Goal: Task Accomplishment & Management: Complete application form

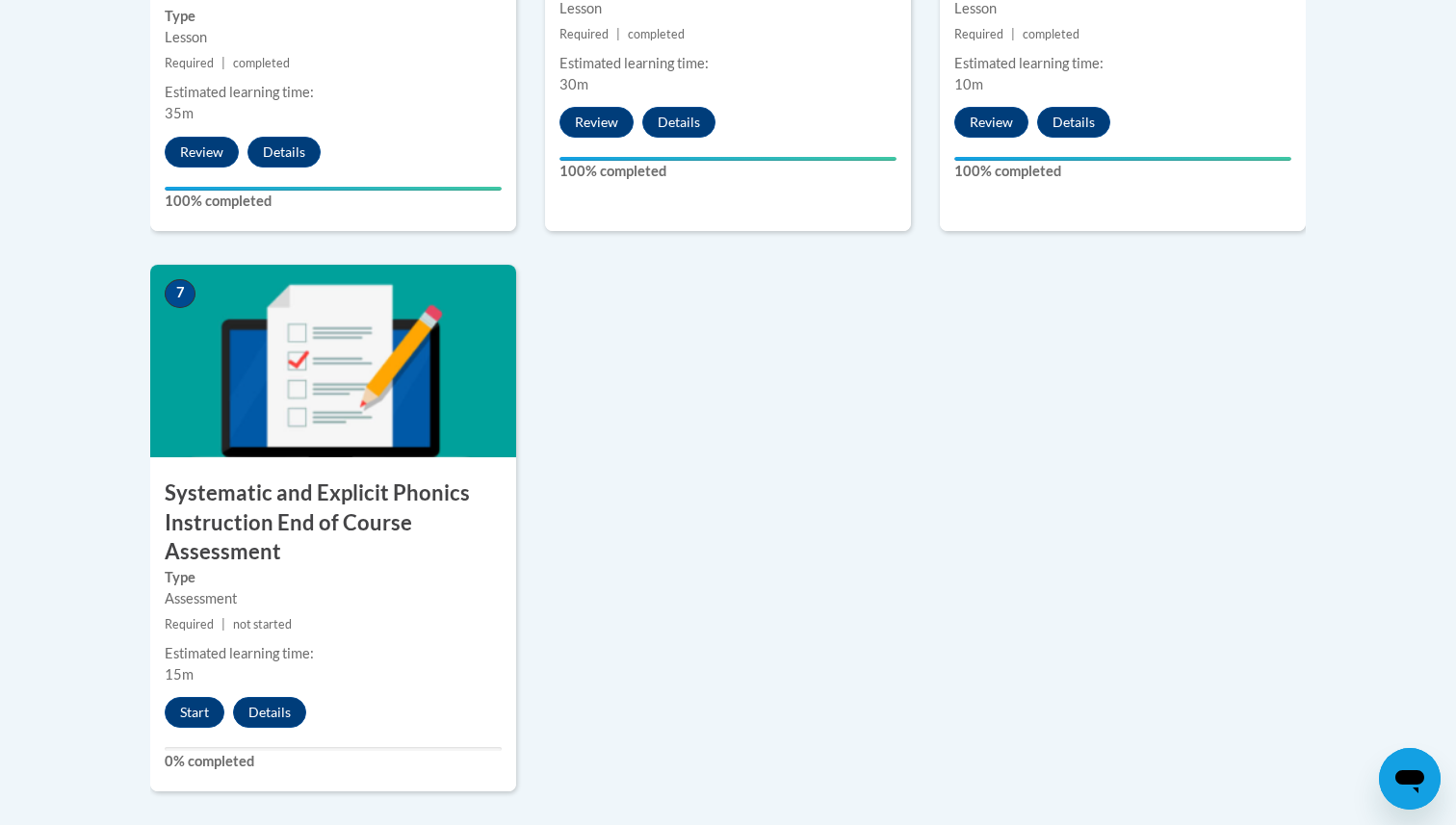
scroll to position [1417, 0]
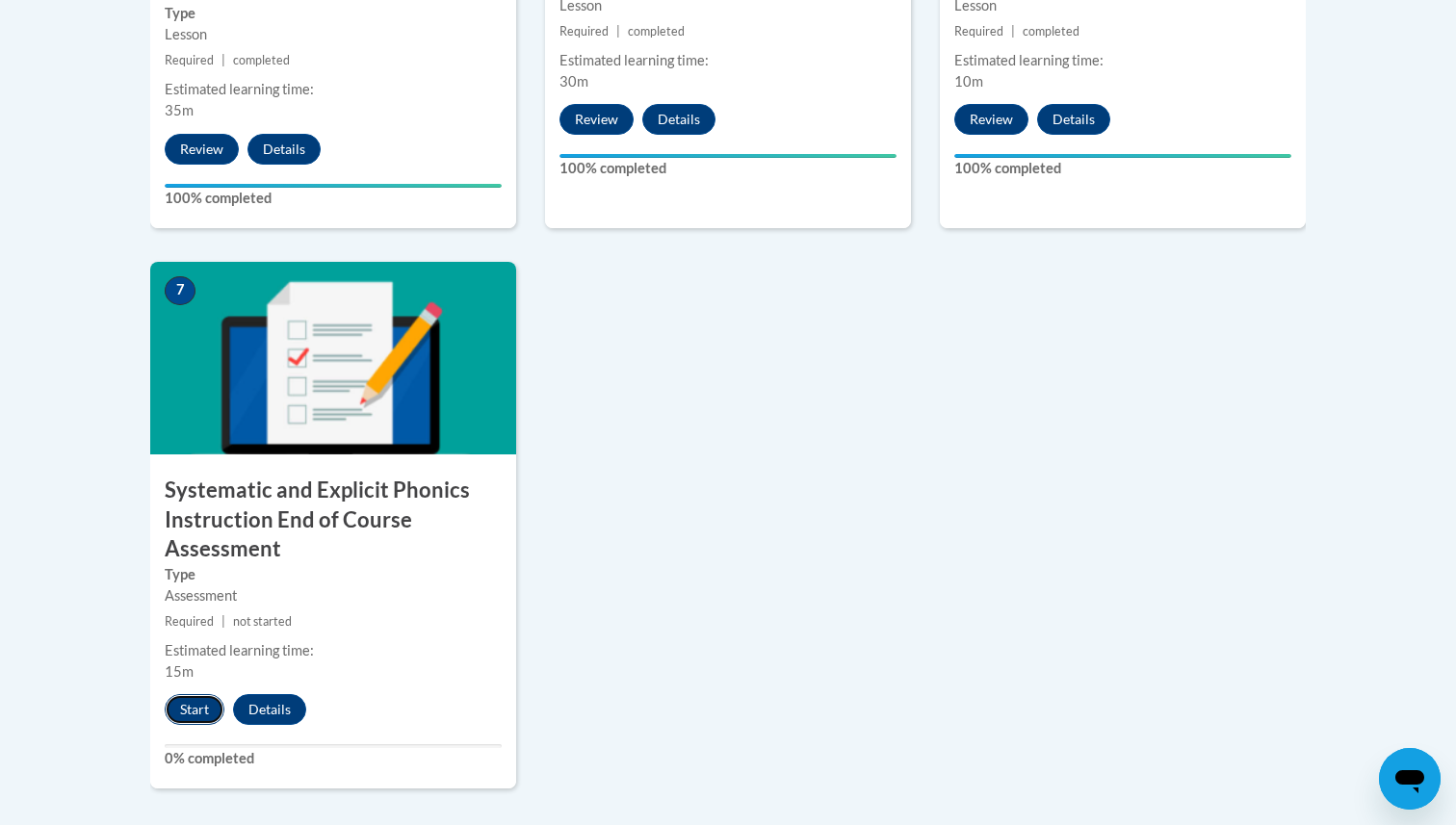
click at [196, 717] on button "Start" at bounding box center [195, 709] width 60 height 31
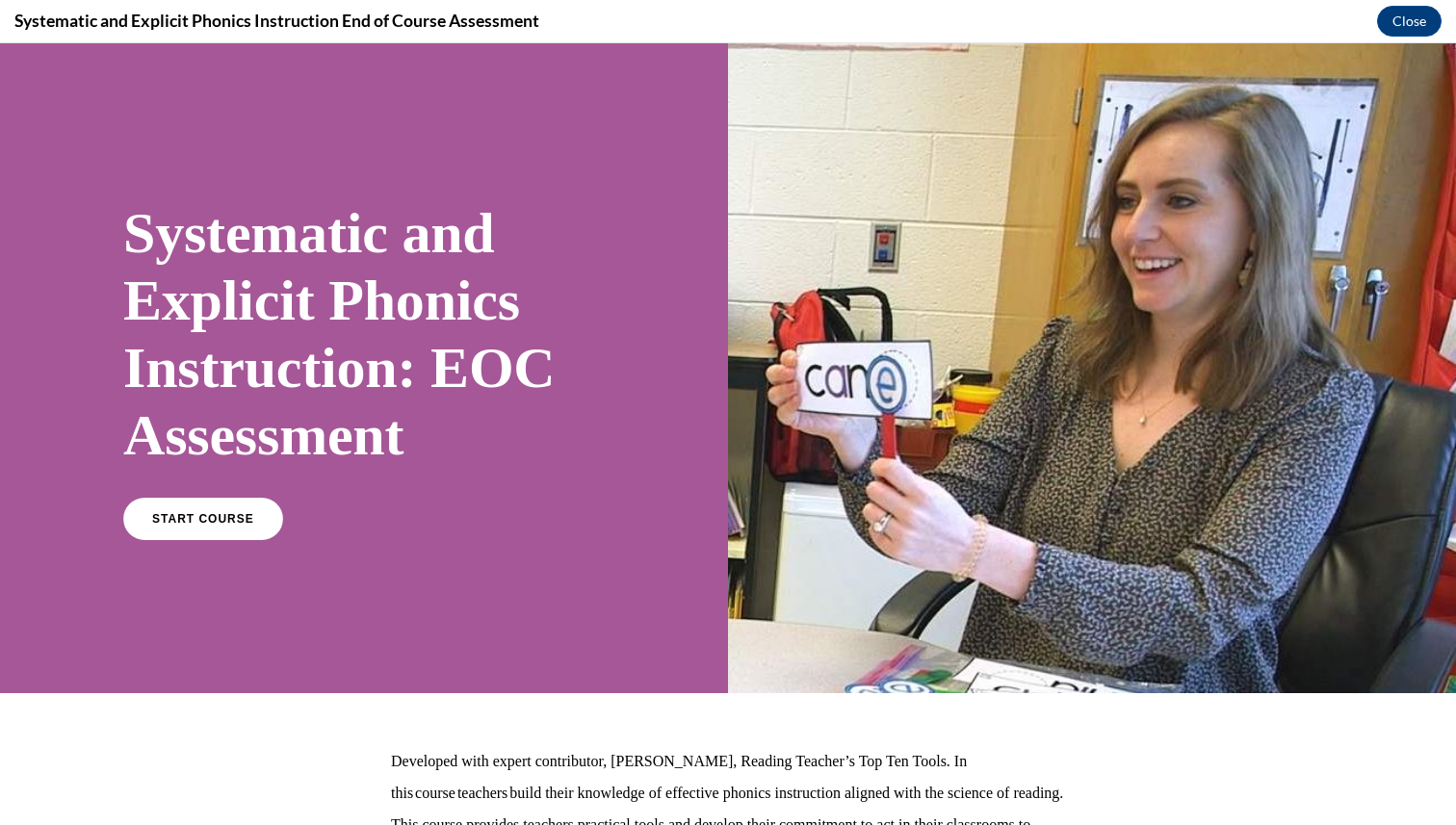
scroll to position [0, 0]
click at [190, 519] on span "START COURSE" at bounding box center [202, 519] width 106 height 15
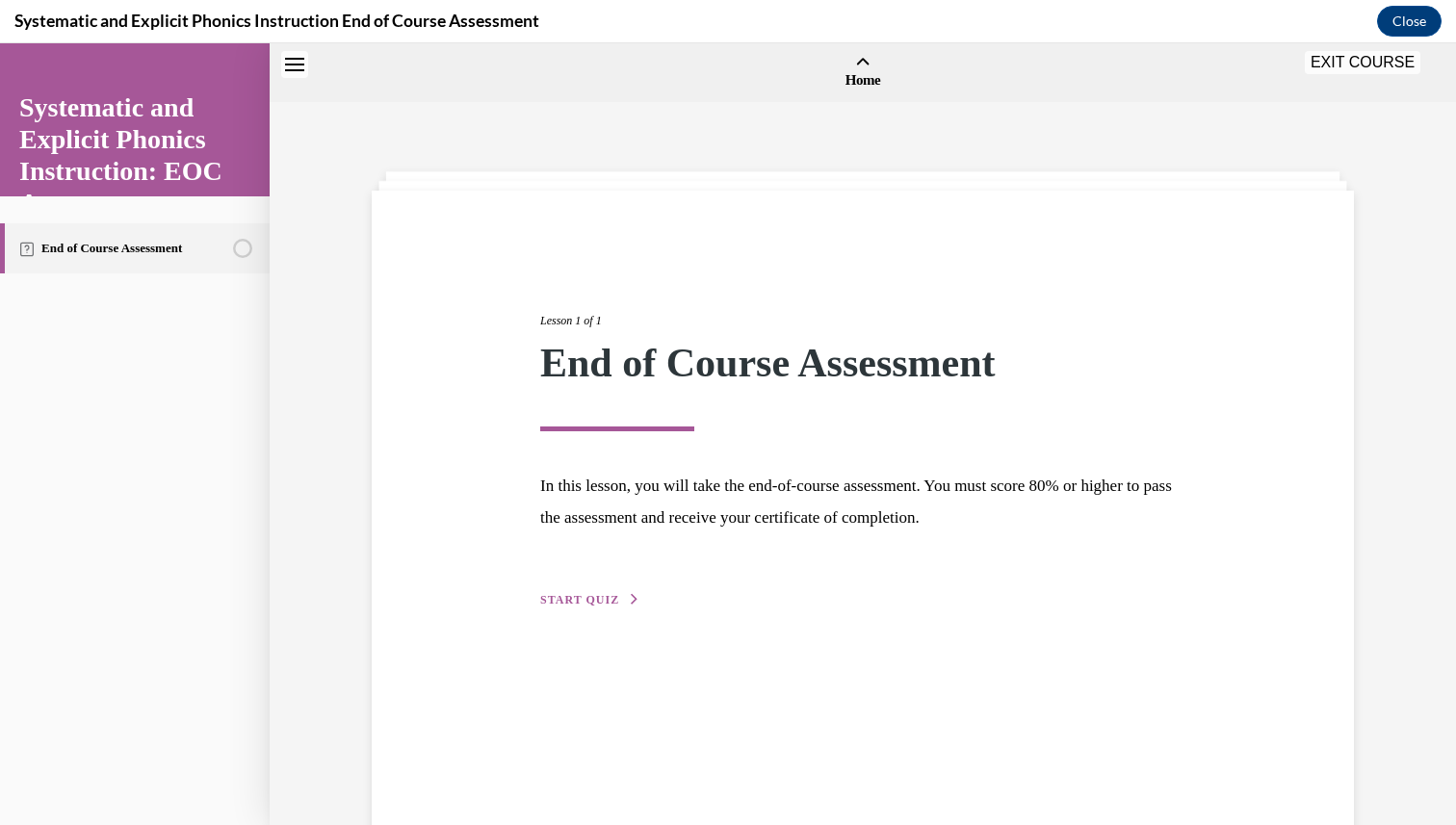
scroll to position [60, 0]
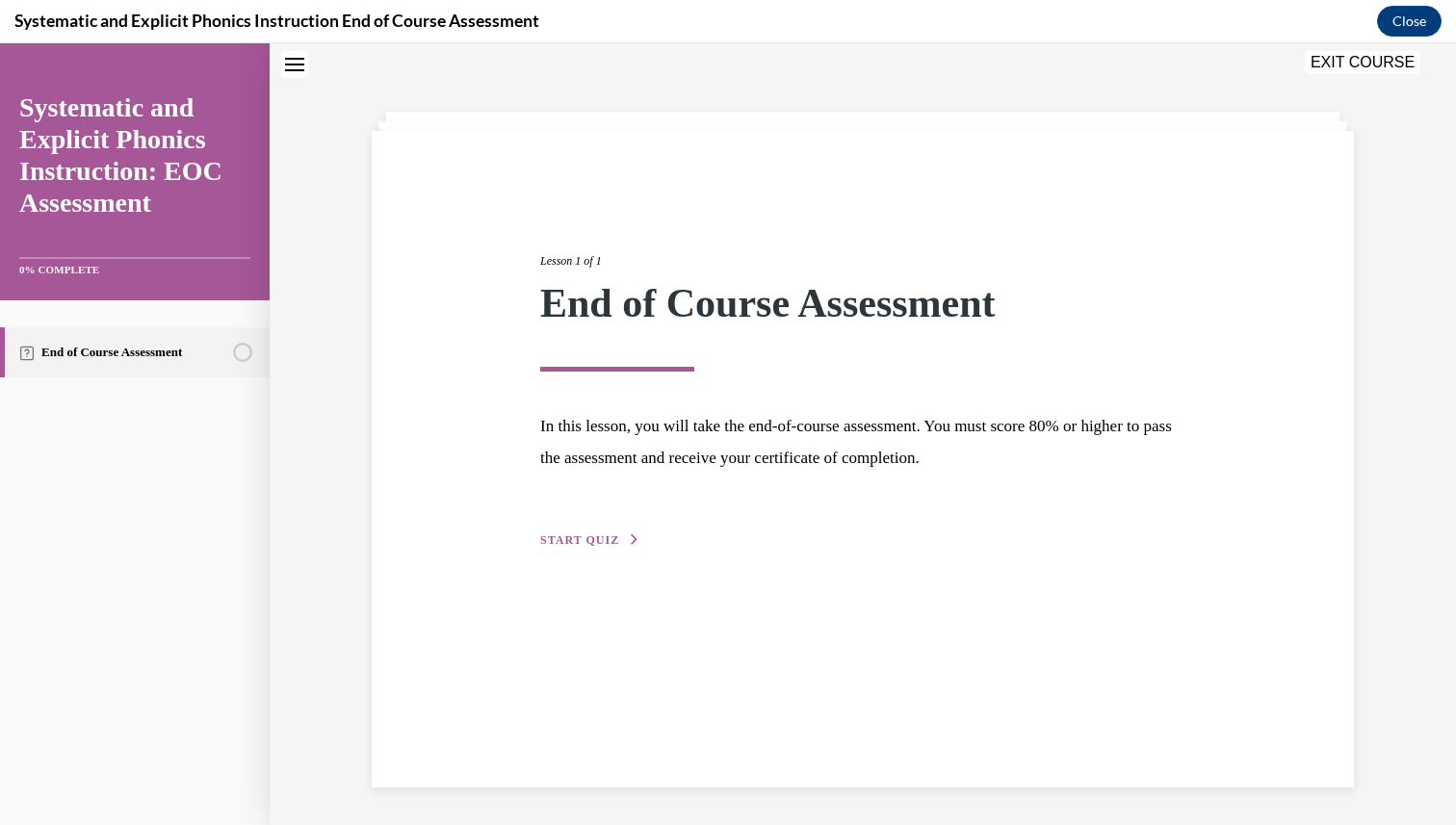
click at [596, 542] on span "START QUIZ" at bounding box center [579, 540] width 79 height 14
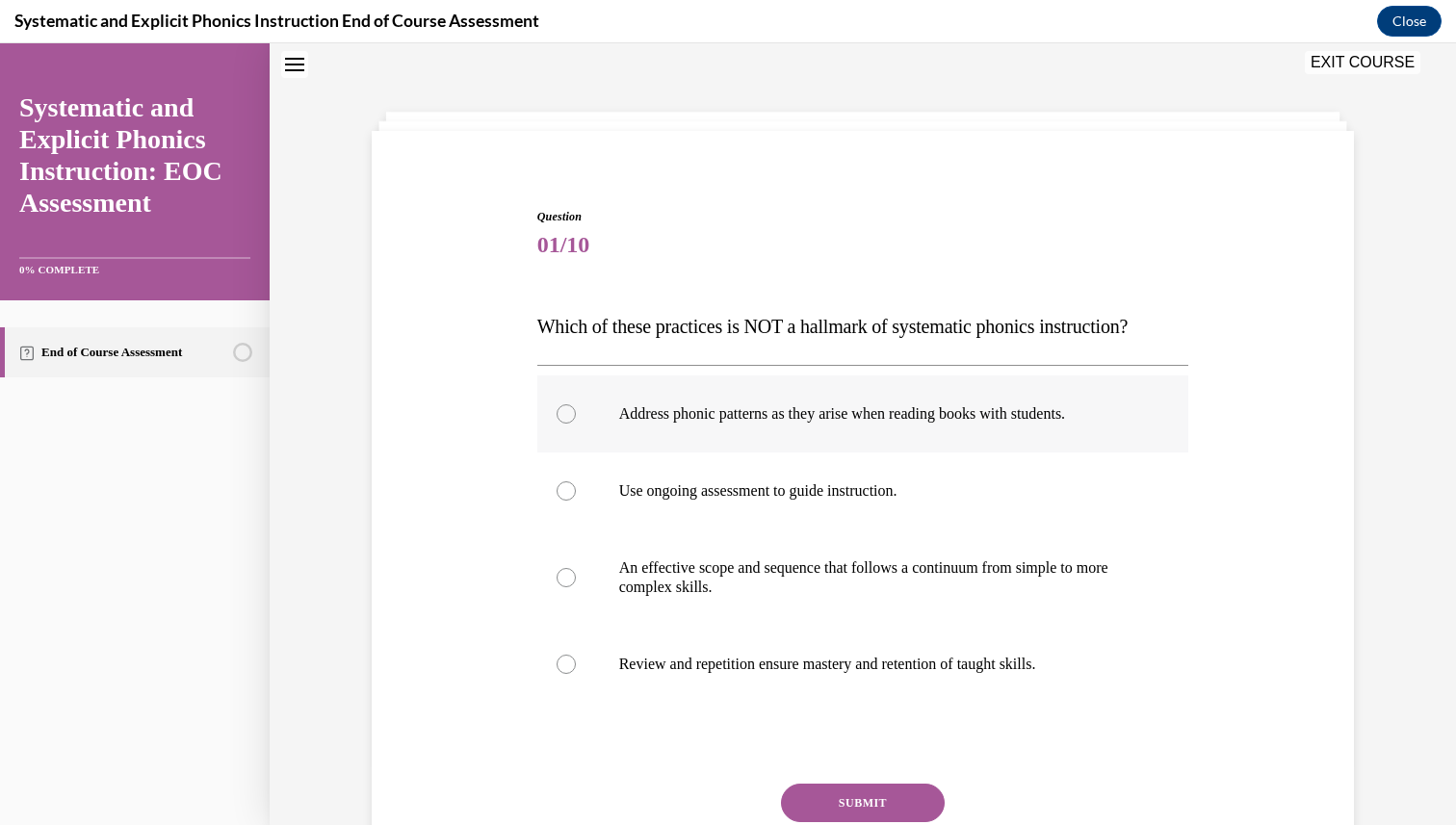
click at [729, 445] on div at bounding box center [862, 413] width 651 height 77
click at [874, 815] on button "SUBMIT" at bounding box center [862, 802] width 164 height 39
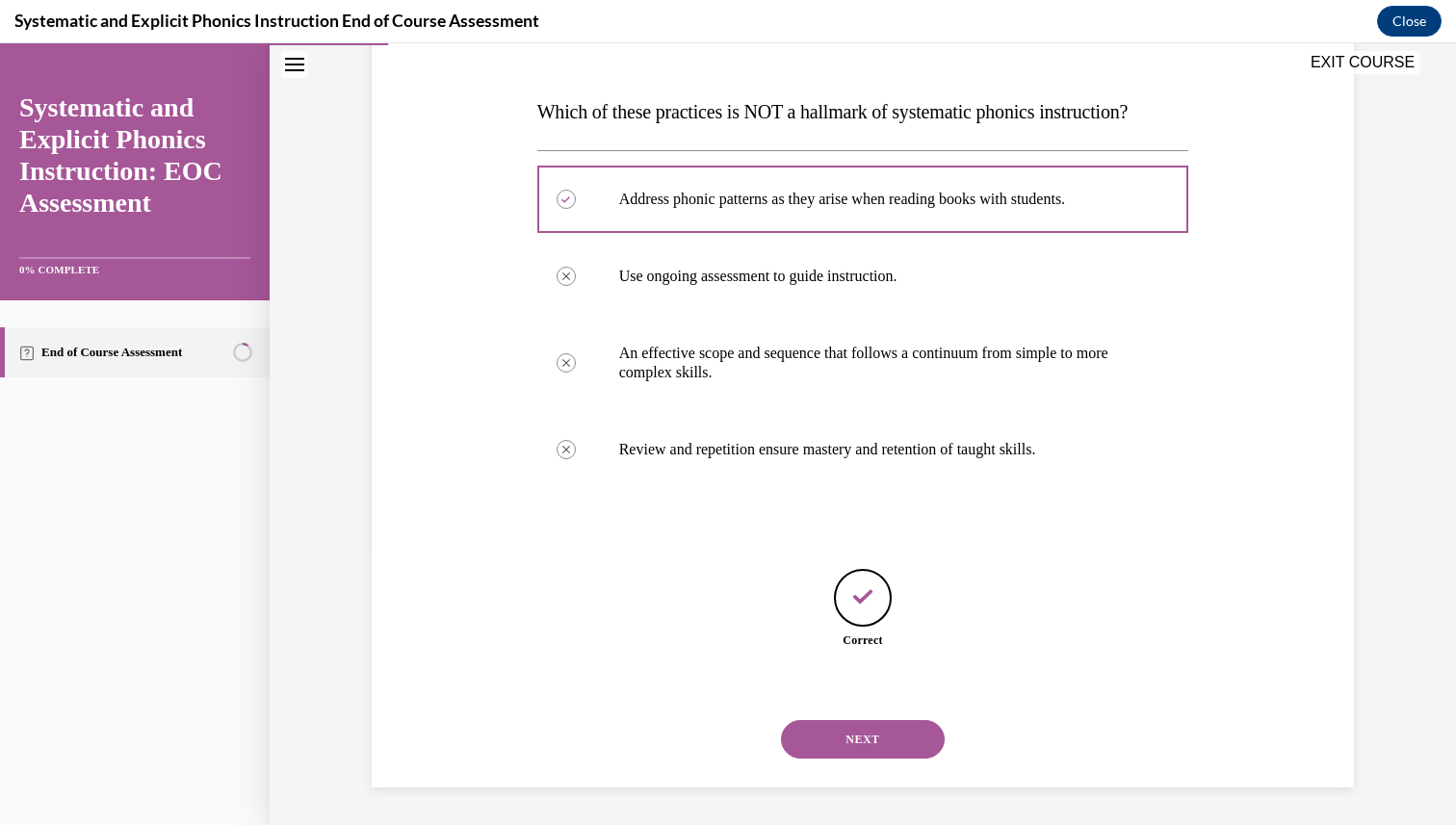
scroll to position [275, 0]
click at [858, 729] on button "NEXT" at bounding box center [862, 738] width 164 height 39
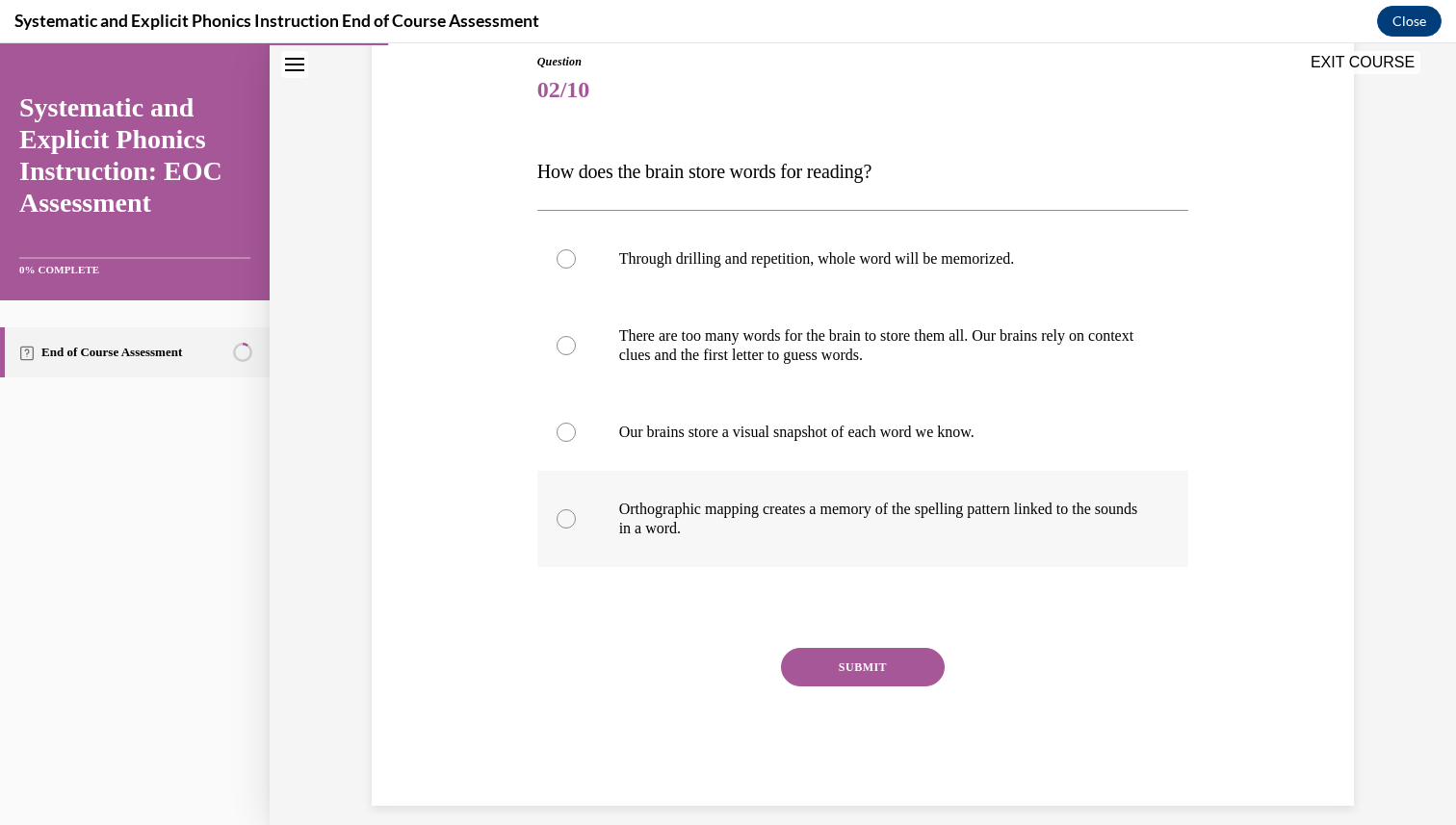
click at [804, 496] on div at bounding box center [862, 518] width 651 height 96
click at [876, 681] on button "SUBMIT" at bounding box center [862, 666] width 164 height 39
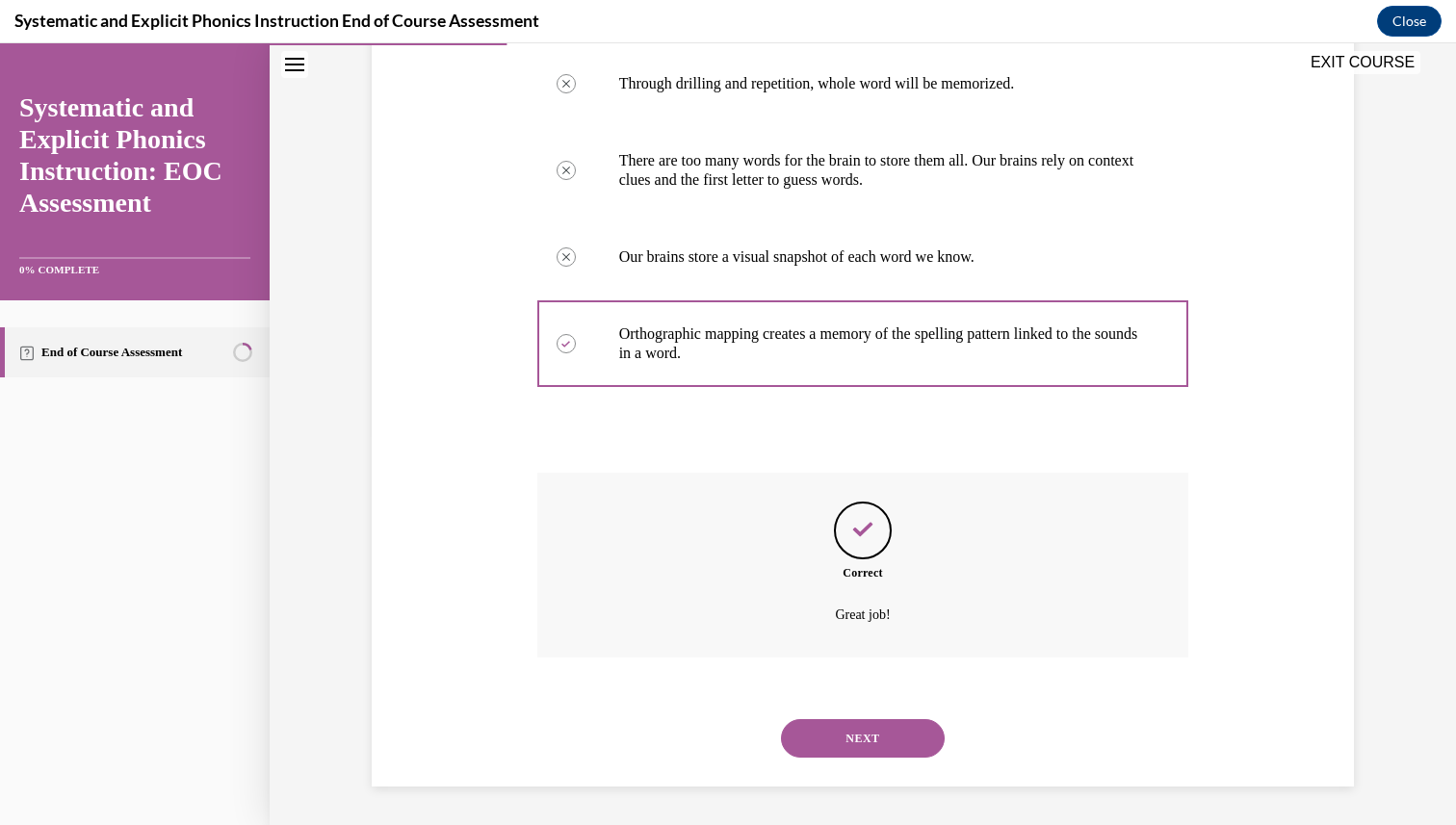
click at [867, 743] on button "NEXT" at bounding box center [862, 738] width 164 height 39
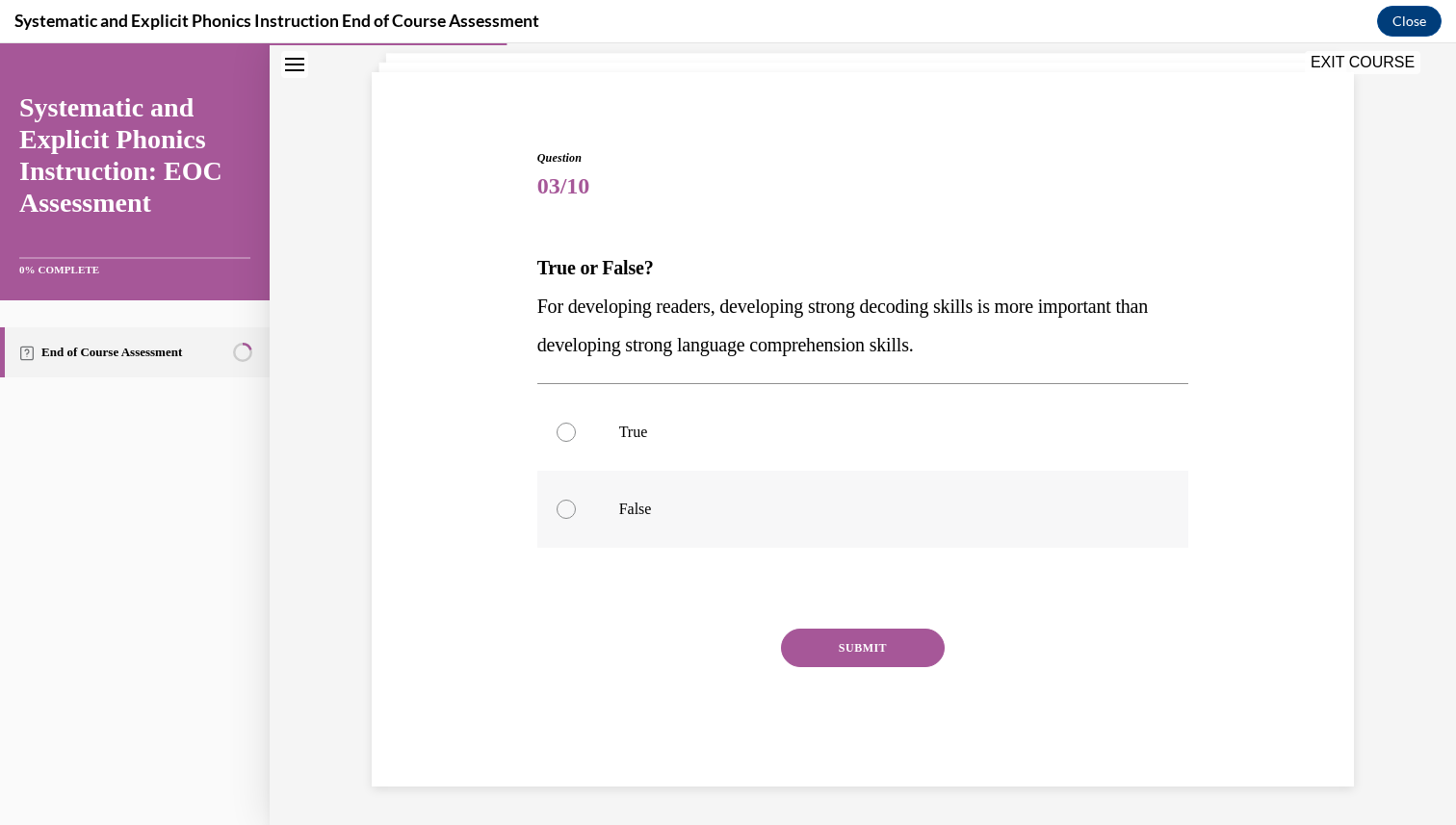
click at [673, 513] on p "False" at bounding box center [879, 508] width 522 height 19
click at [847, 641] on button "SUBMIT" at bounding box center [862, 647] width 164 height 39
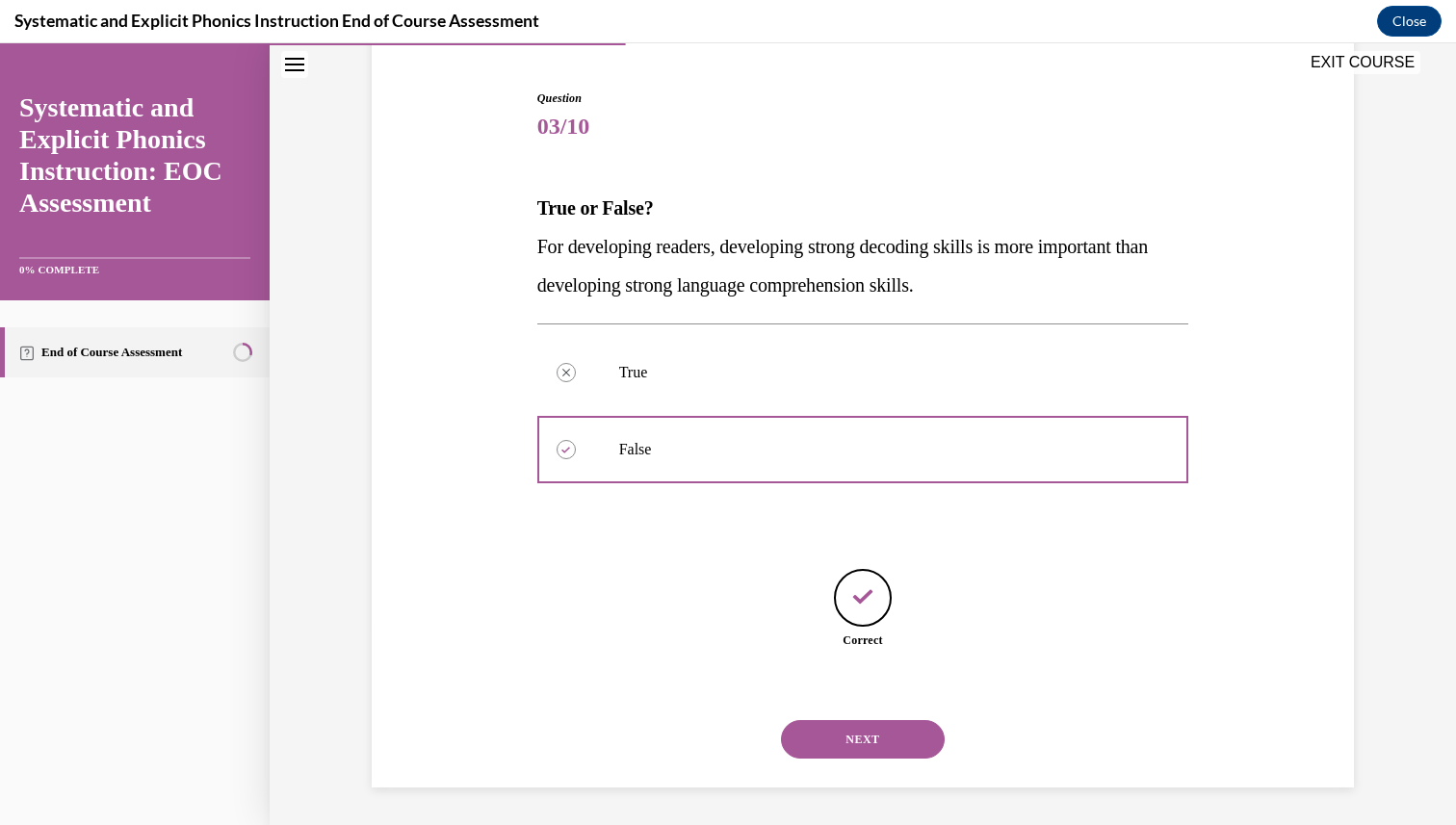
scroll to position [179, 0]
click at [863, 738] on button "NEXT" at bounding box center [862, 738] width 164 height 39
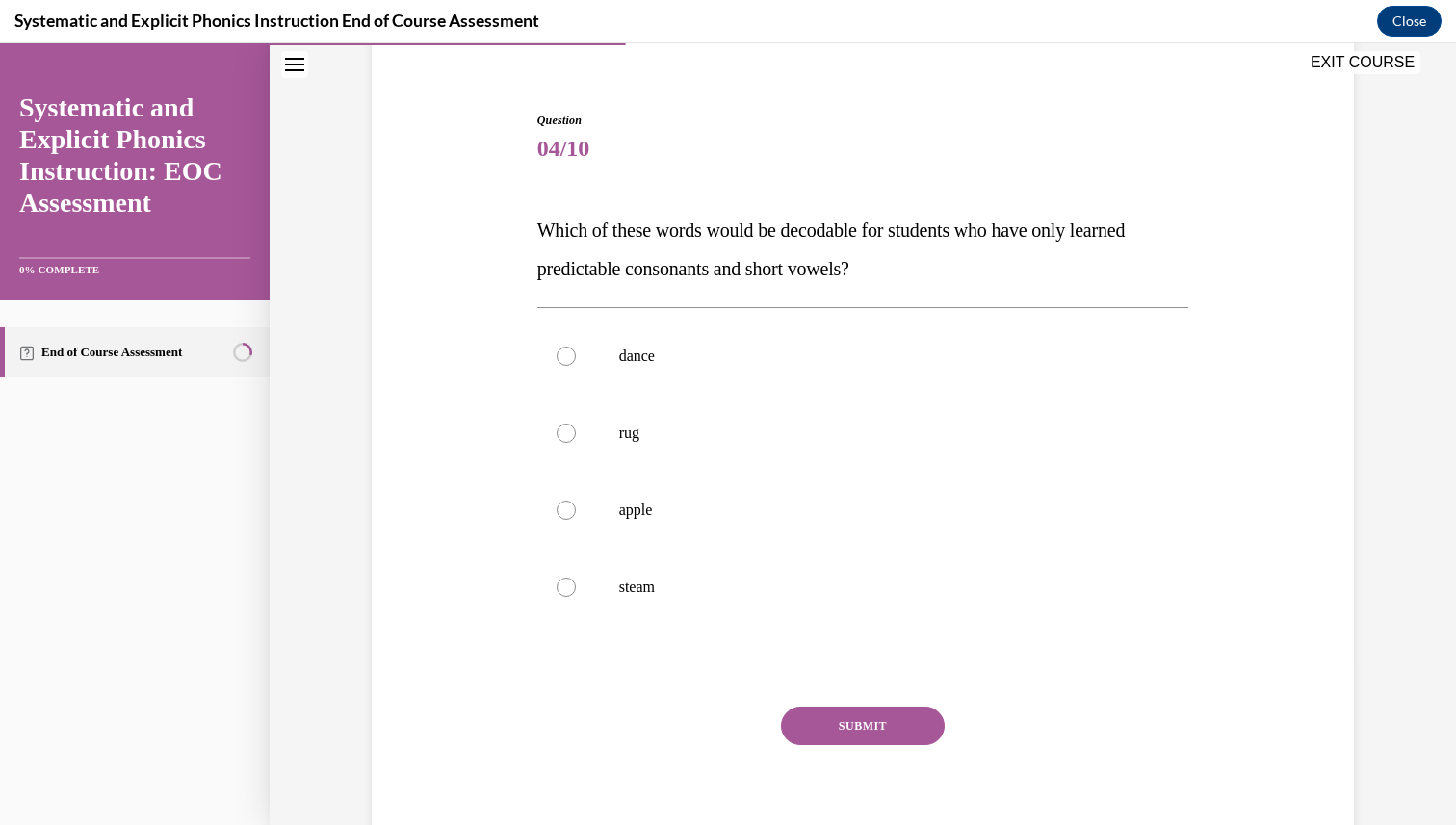
scroll to position [158, 0]
click at [663, 429] on p "rug" at bounding box center [879, 430] width 522 height 19
click at [858, 733] on button "SUBMIT" at bounding box center [862, 724] width 164 height 39
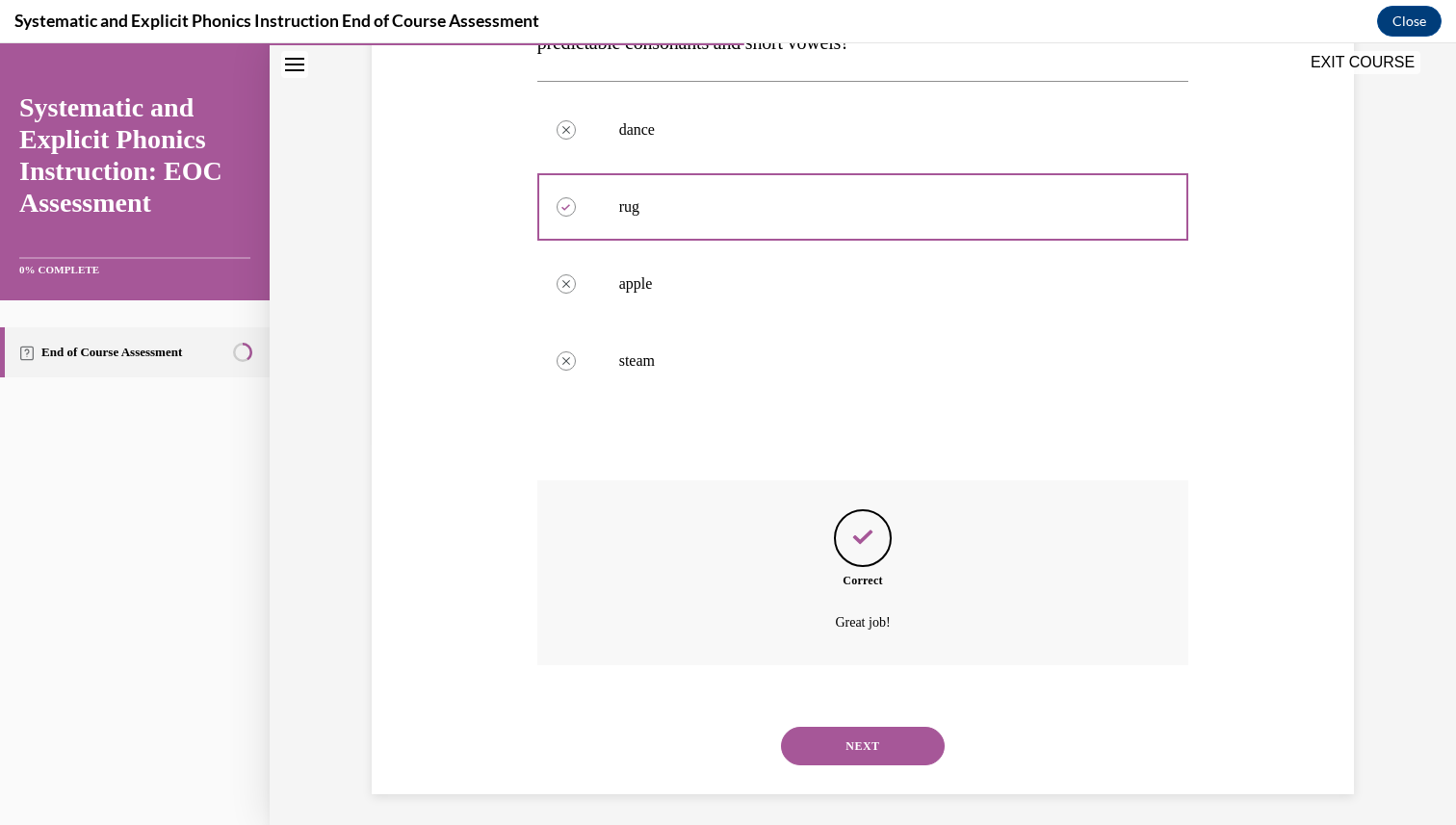
scroll to position [390, 0]
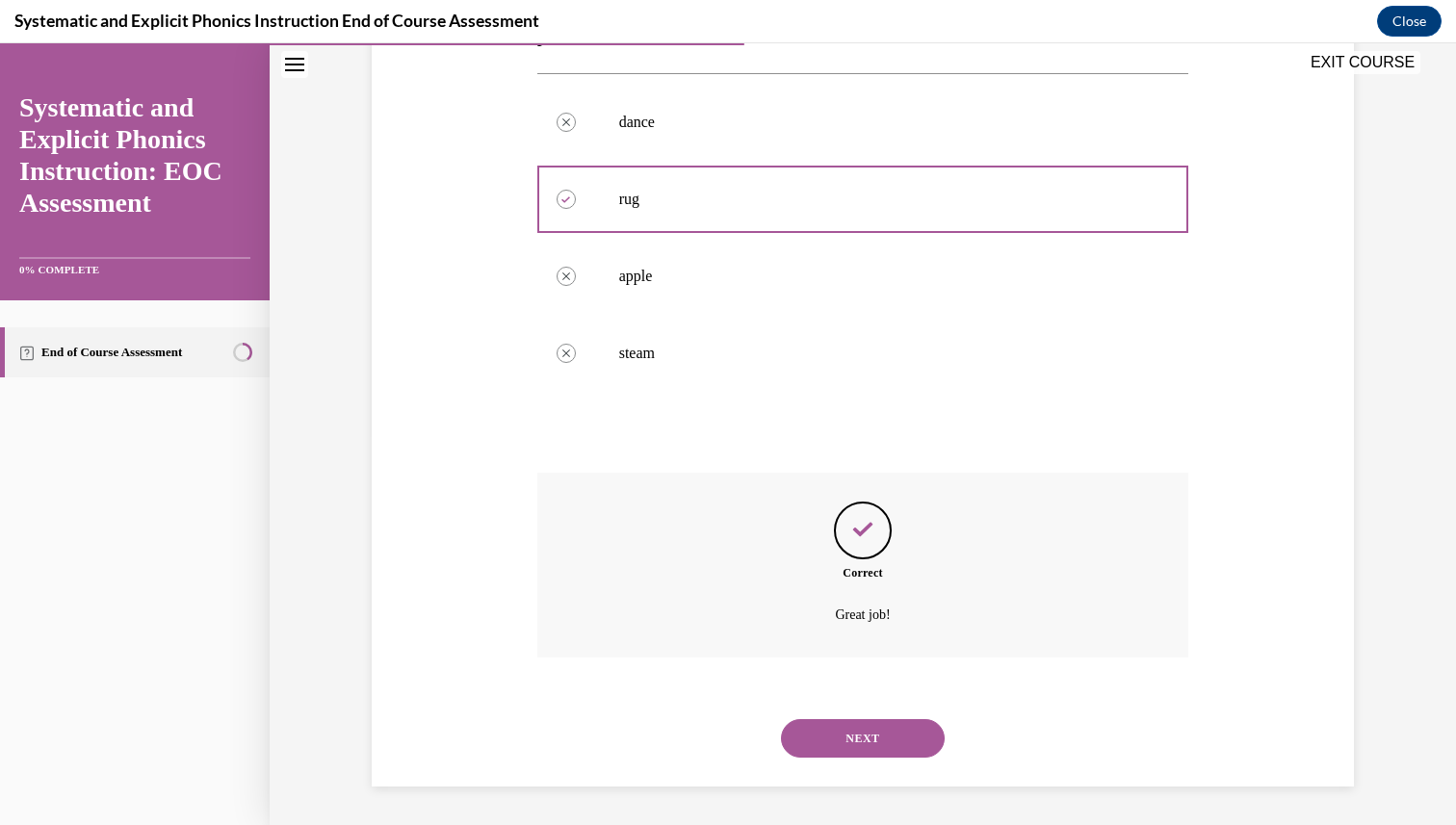
click at [846, 733] on button "NEXT" at bounding box center [862, 738] width 164 height 39
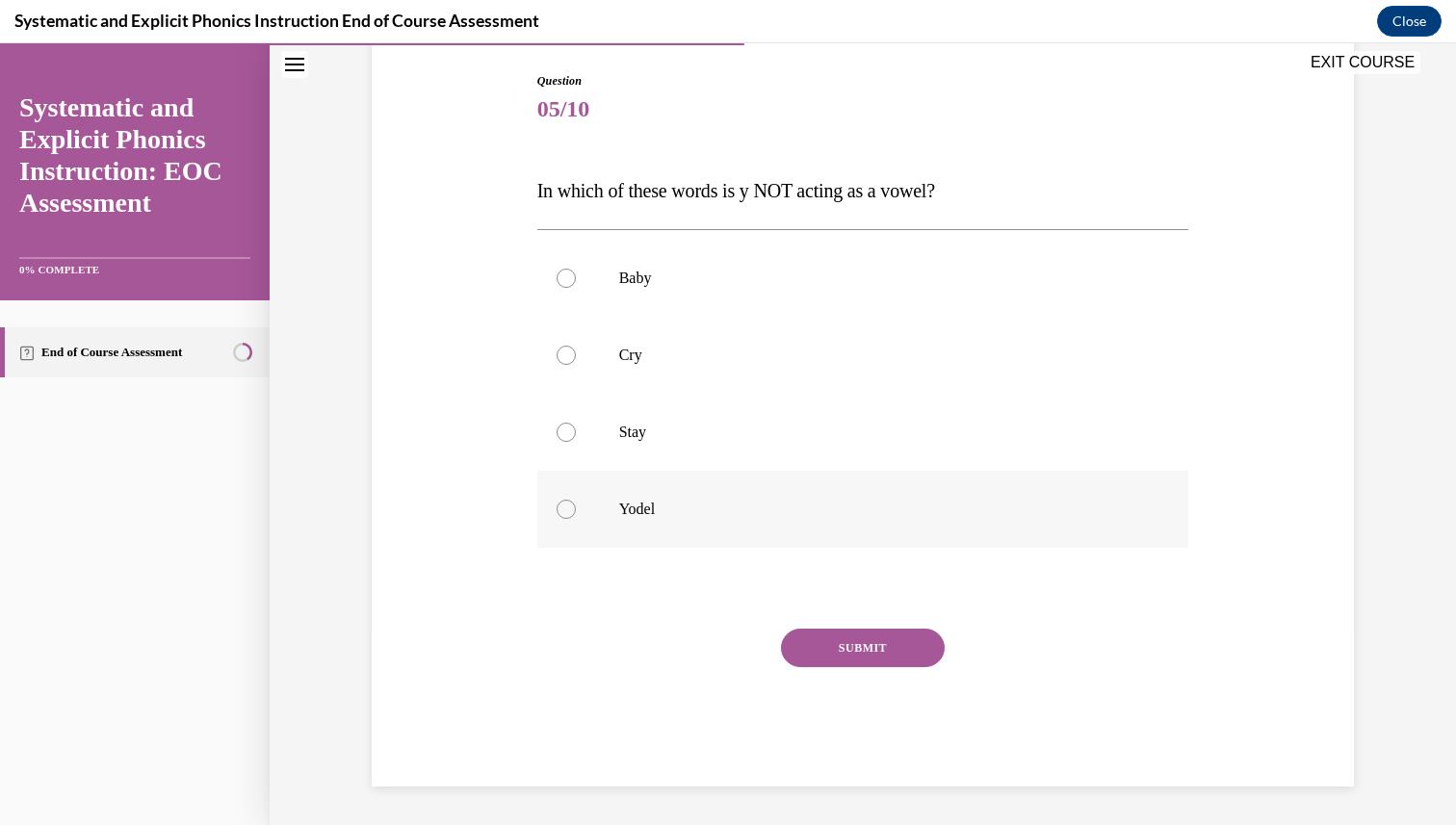
click at [647, 520] on div at bounding box center [862, 508] width 651 height 77
click at [893, 633] on button "SUBMIT" at bounding box center [862, 647] width 164 height 39
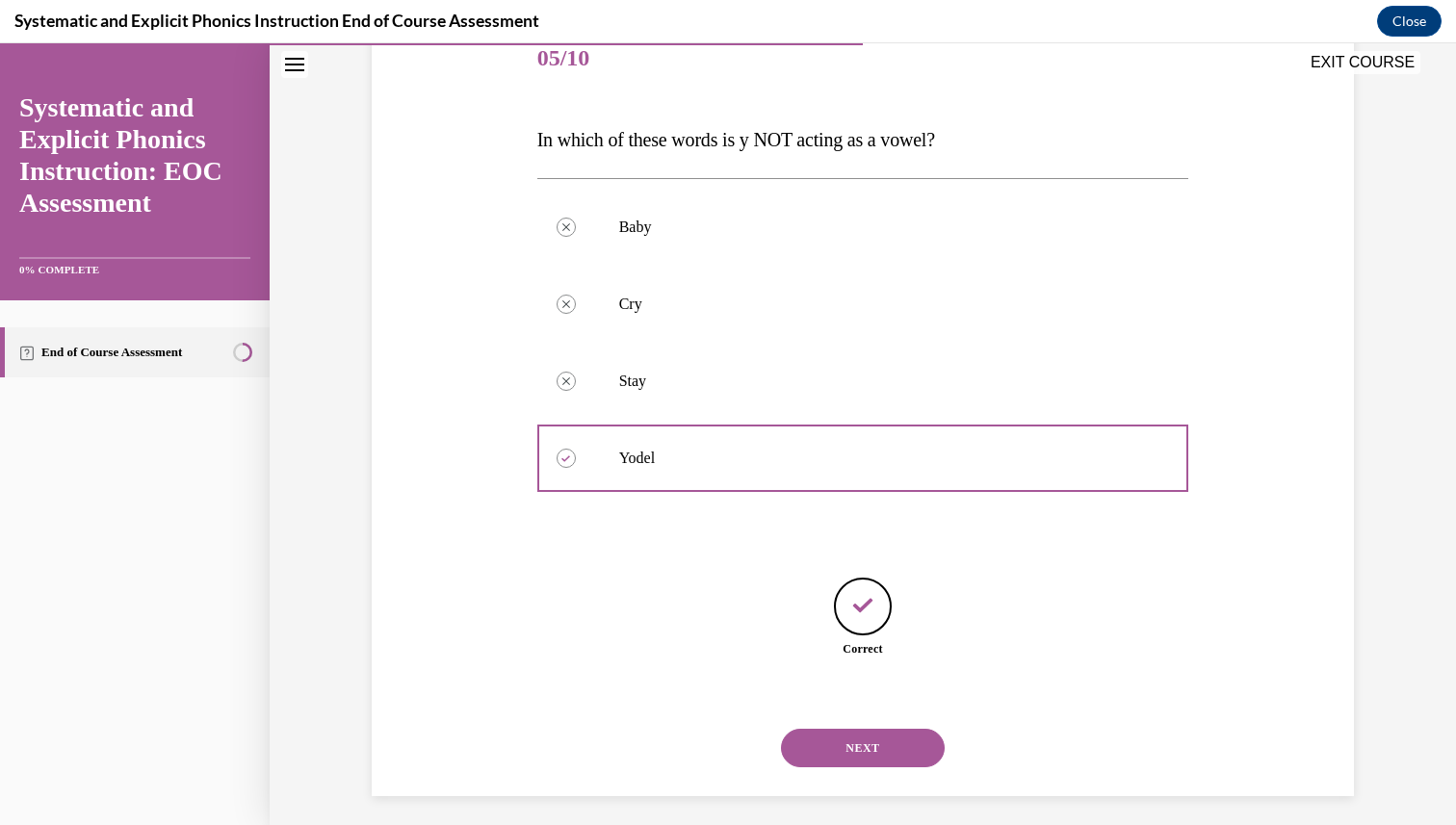
scroll to position [255, 0]
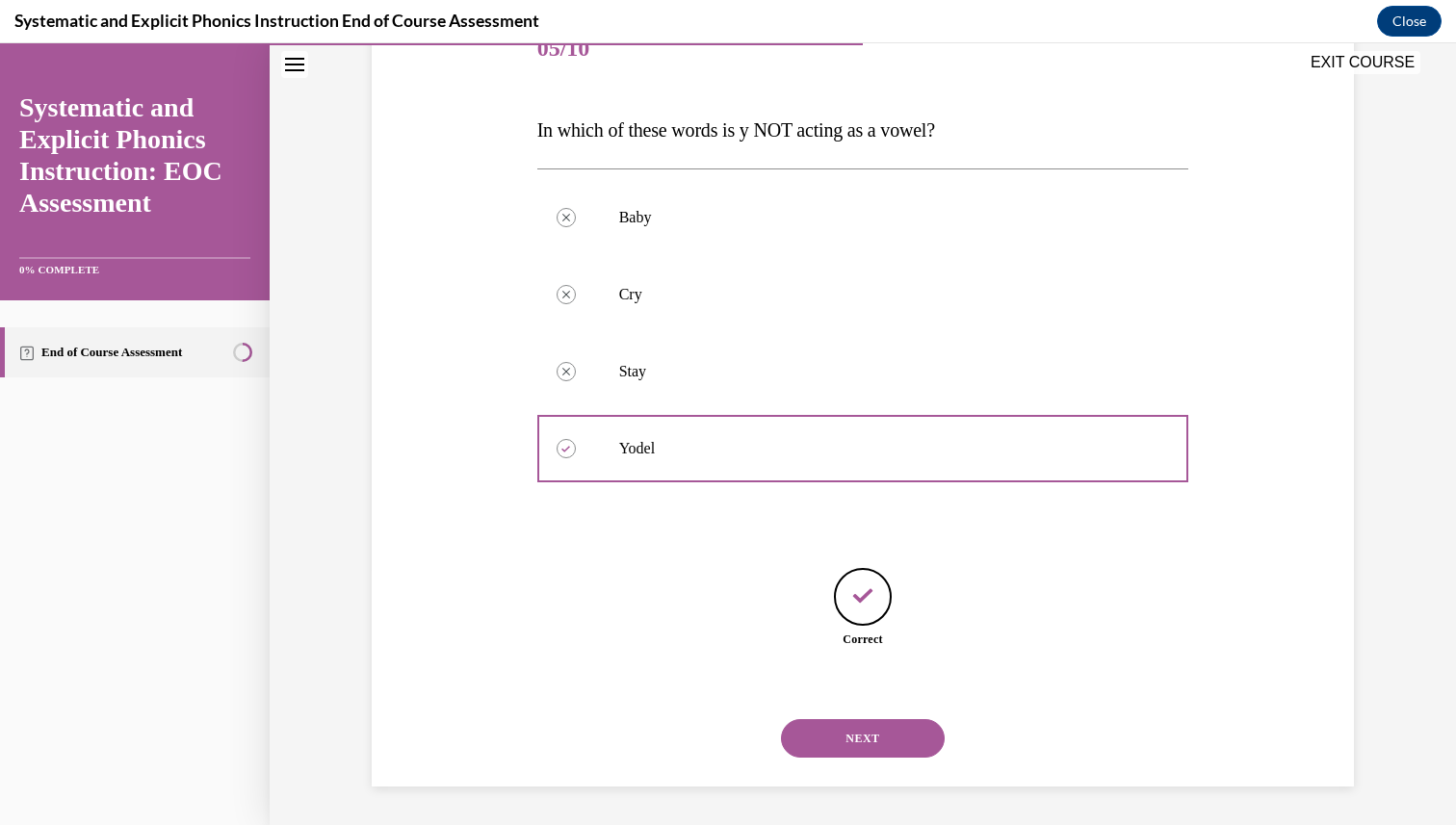
click at [822, 737] on button "NEXT" at bounding box center [862, 738] width 164 height 39
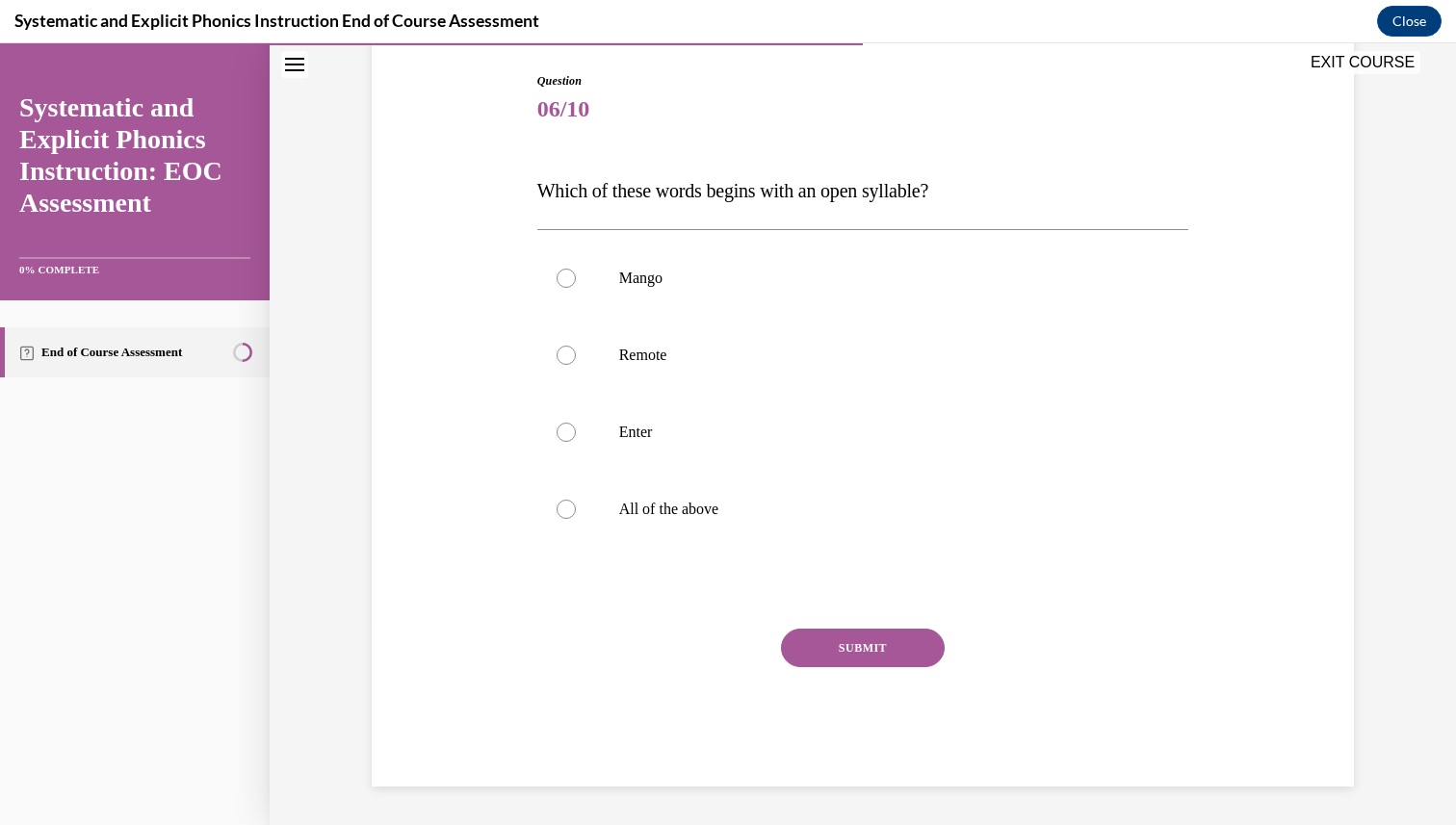
scroll to position [196, 0]
click at [703, 370] on div at bounding box center [862, 354] width 651 height 77
click at [837, 660] on button "SUBMIT" at bounding box center [862, 647] width 164 height 39
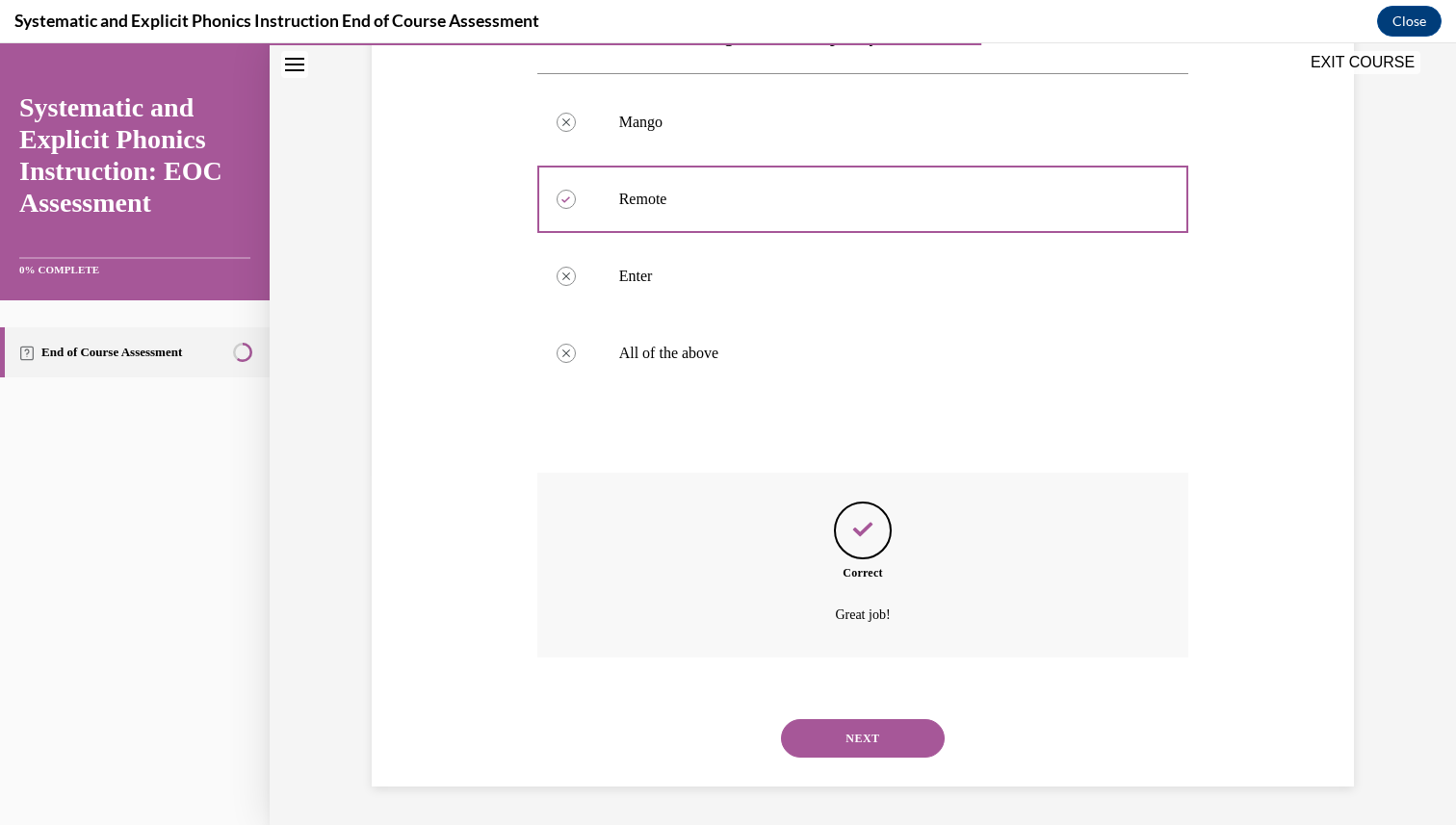
click at [862, 738] on button "NEXT" at bounding box center [862, 738] width 164 height 39
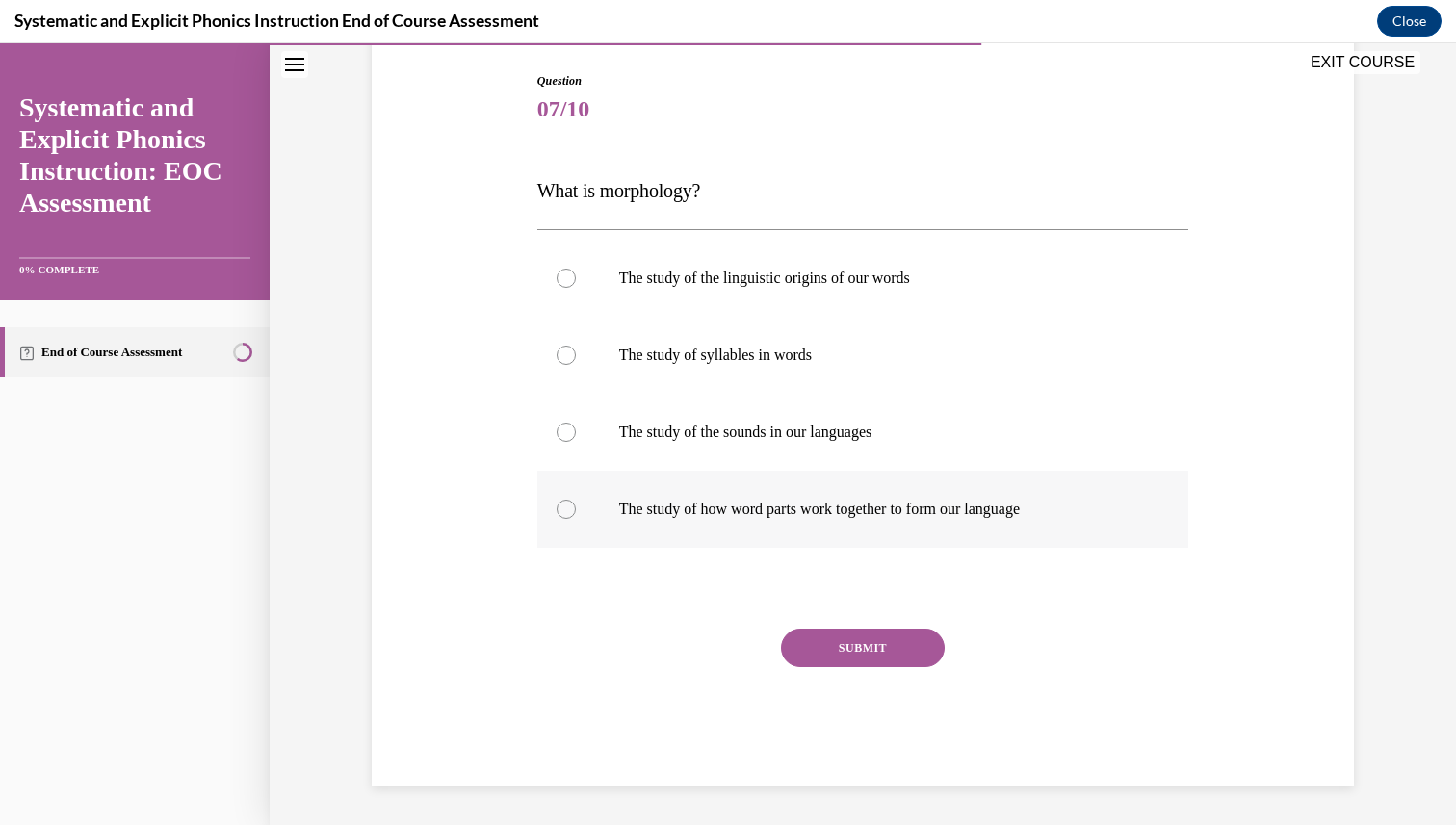
click at [992, 507] on p "The study of how word parts work together to form our language" at bounding box center [879, 508] width 522 height 19
click at [823, 641] on button "SUBMIT" at bounding box center [862, 647] width 164 height 39
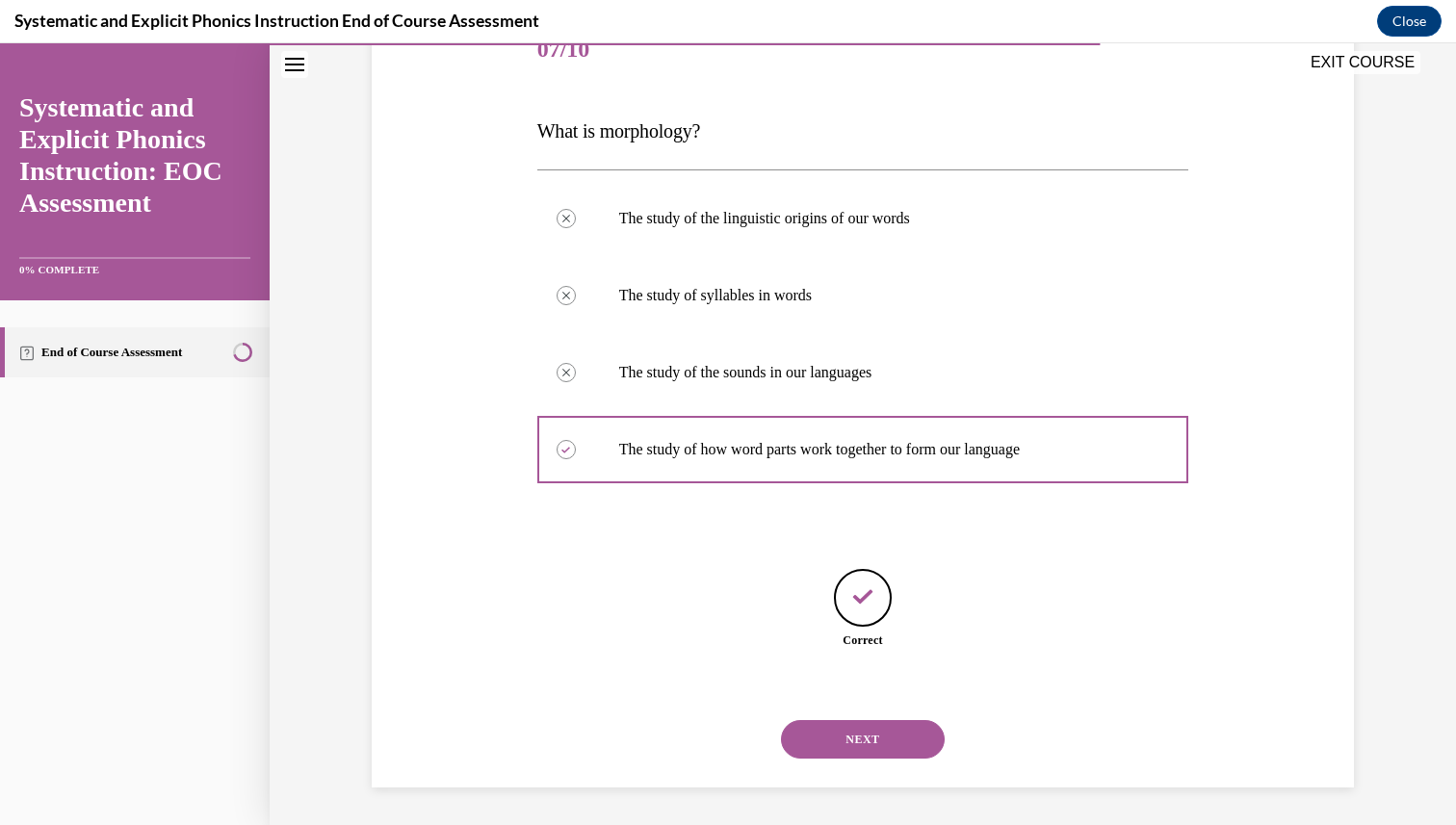
scroll to position [255, 0]
click at [858, 722] on button "NEXT" at bounding box center [862, 738] width 164 height 39
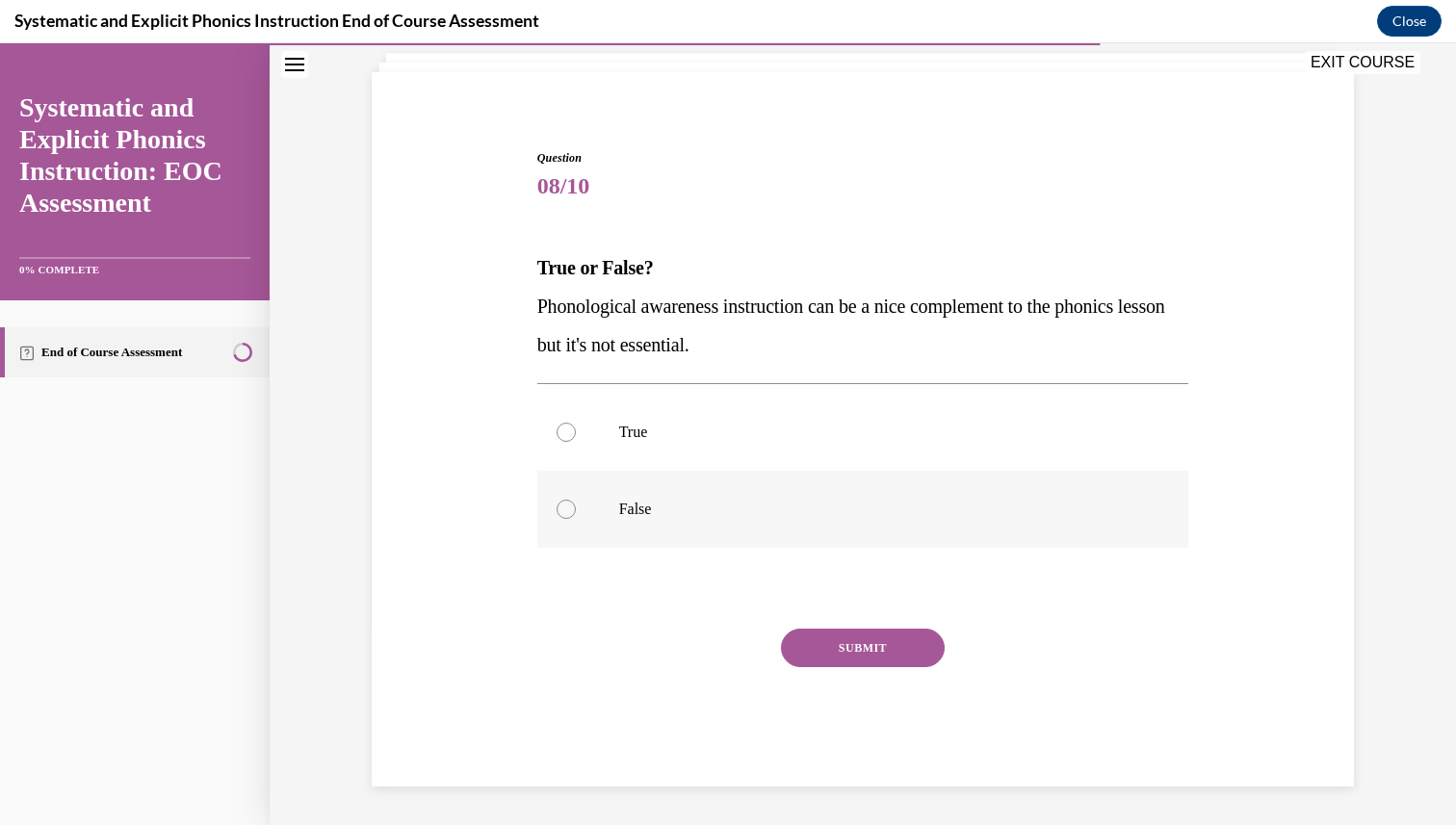
click at [745, 507] on p "False" at bounding box center [879, 508] width 522 height 19
click at [861, 647] on button "SUBMIT" at bounding box center [862, 647] width 164 height 39
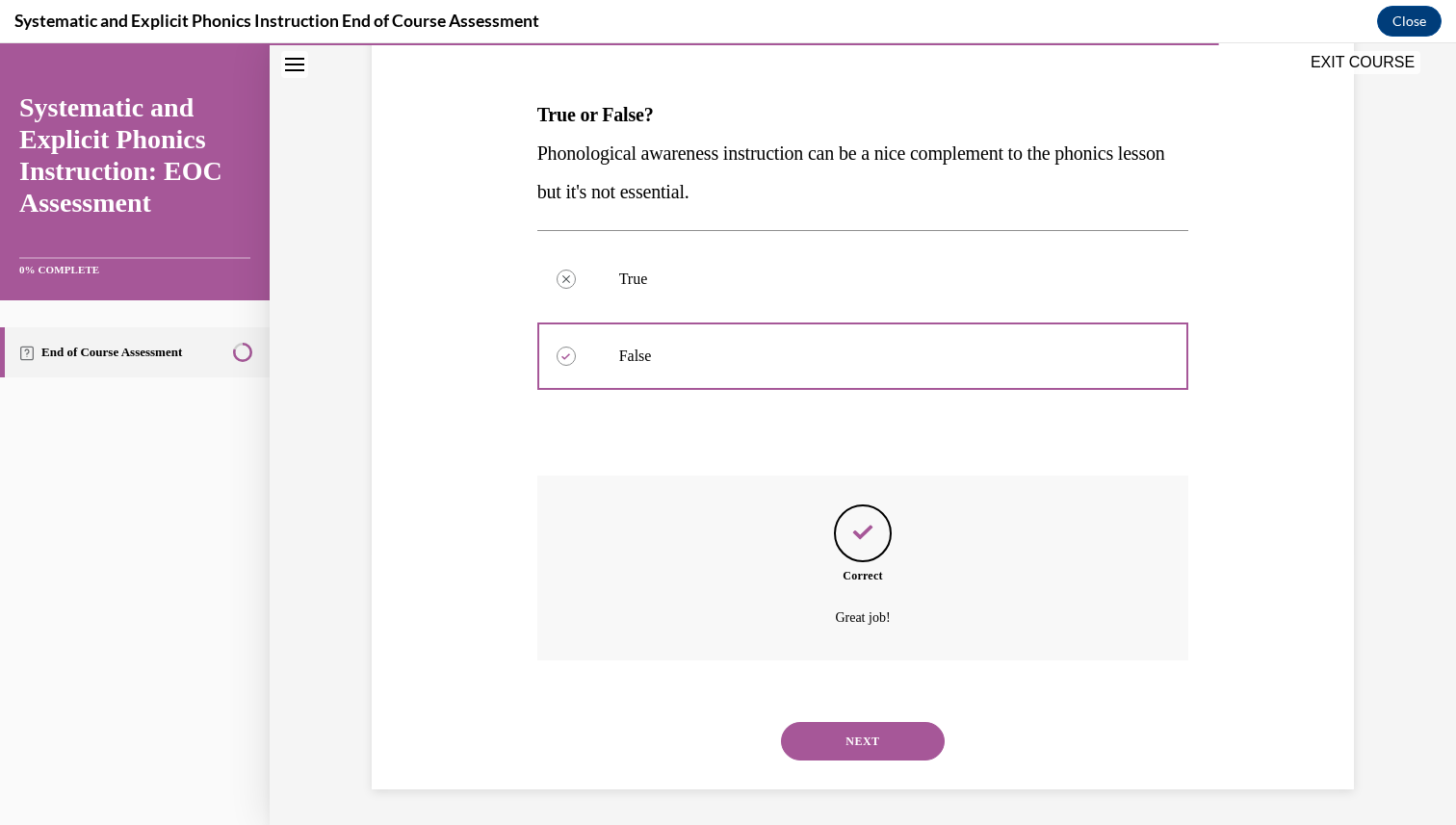
scroll to position [274, 0]
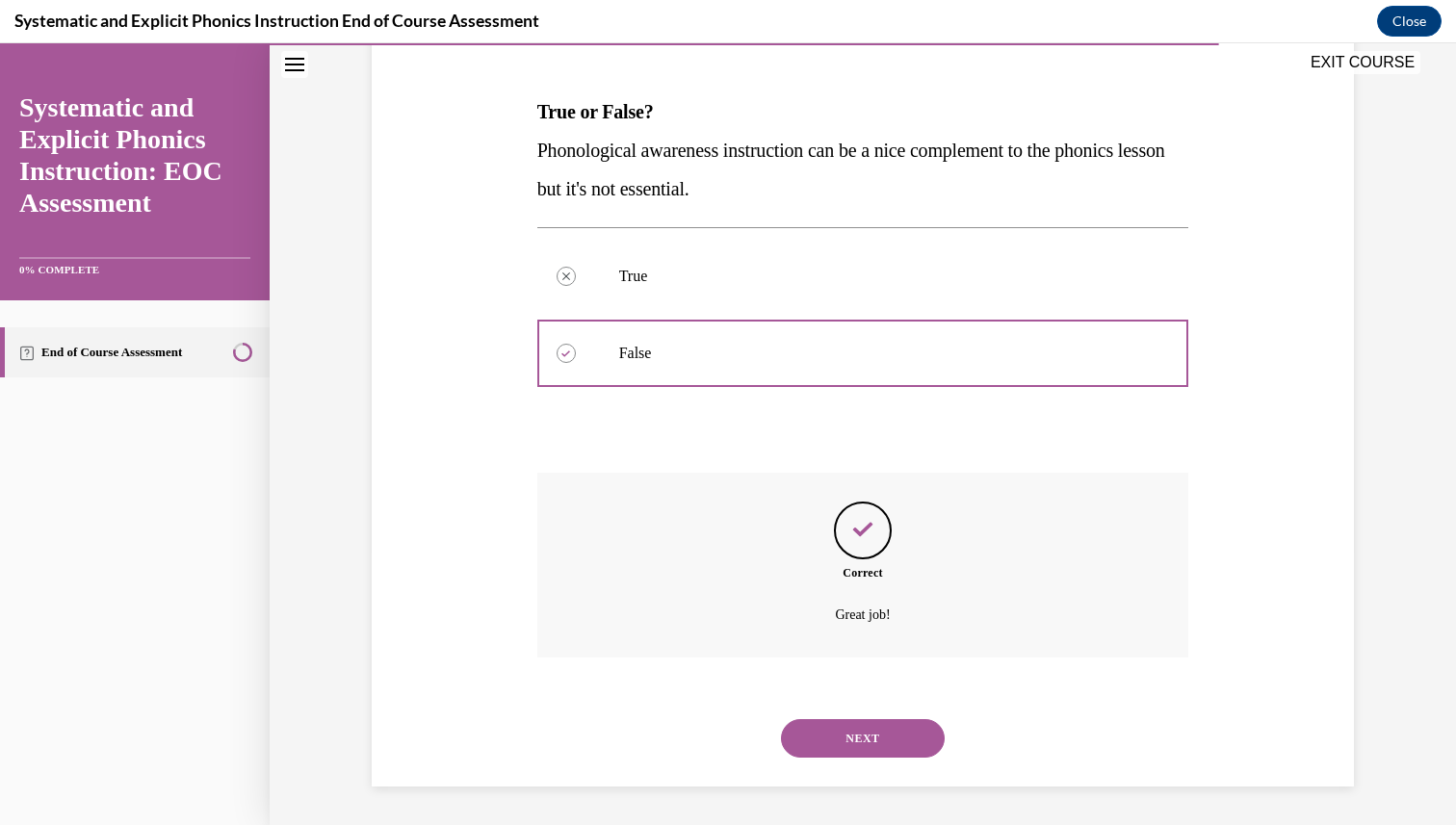
click at [848, 738] on button "NEXT" at bounding box center [862, 738] width 164 height 39
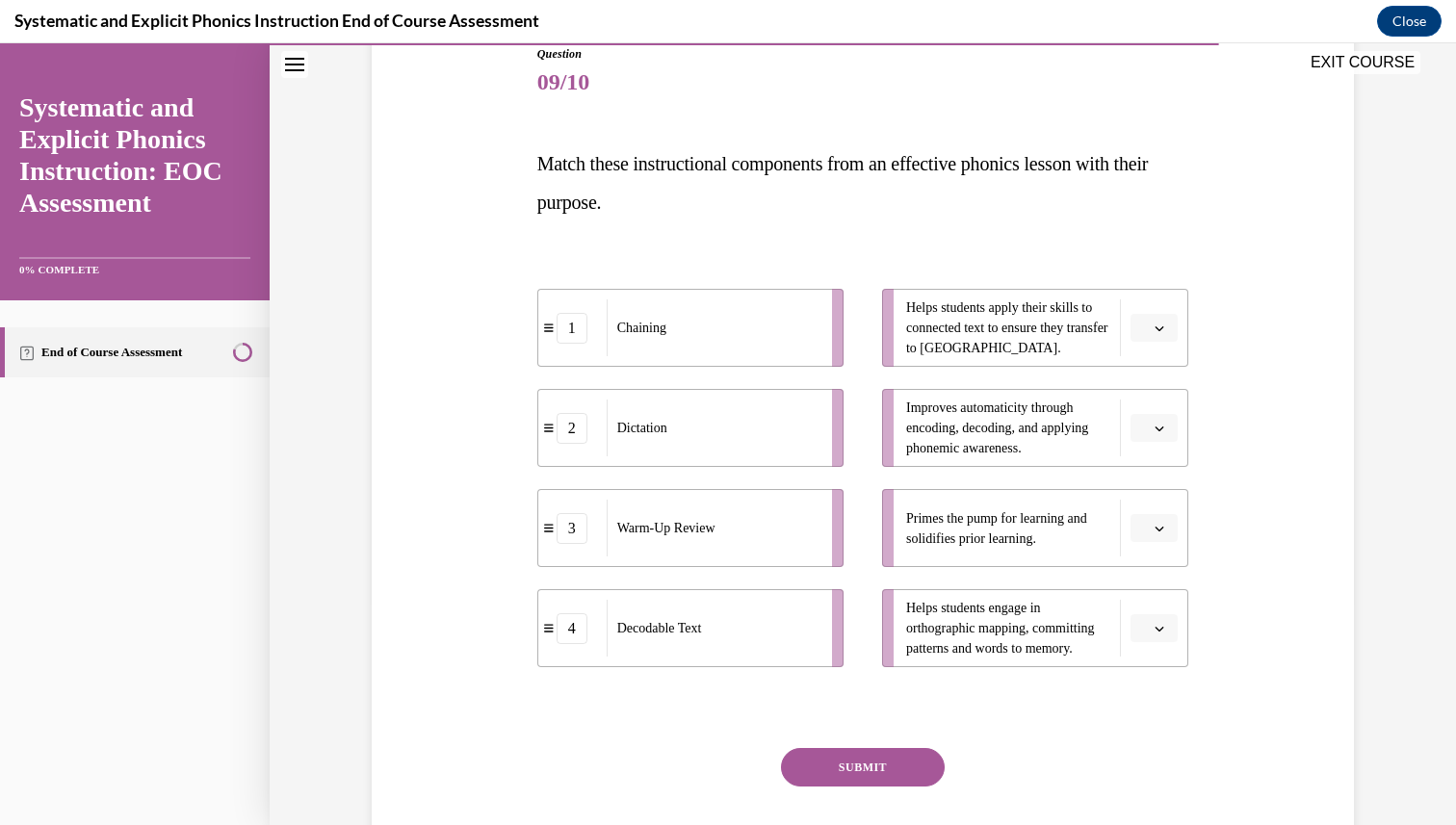
scroll to position [202, 0]
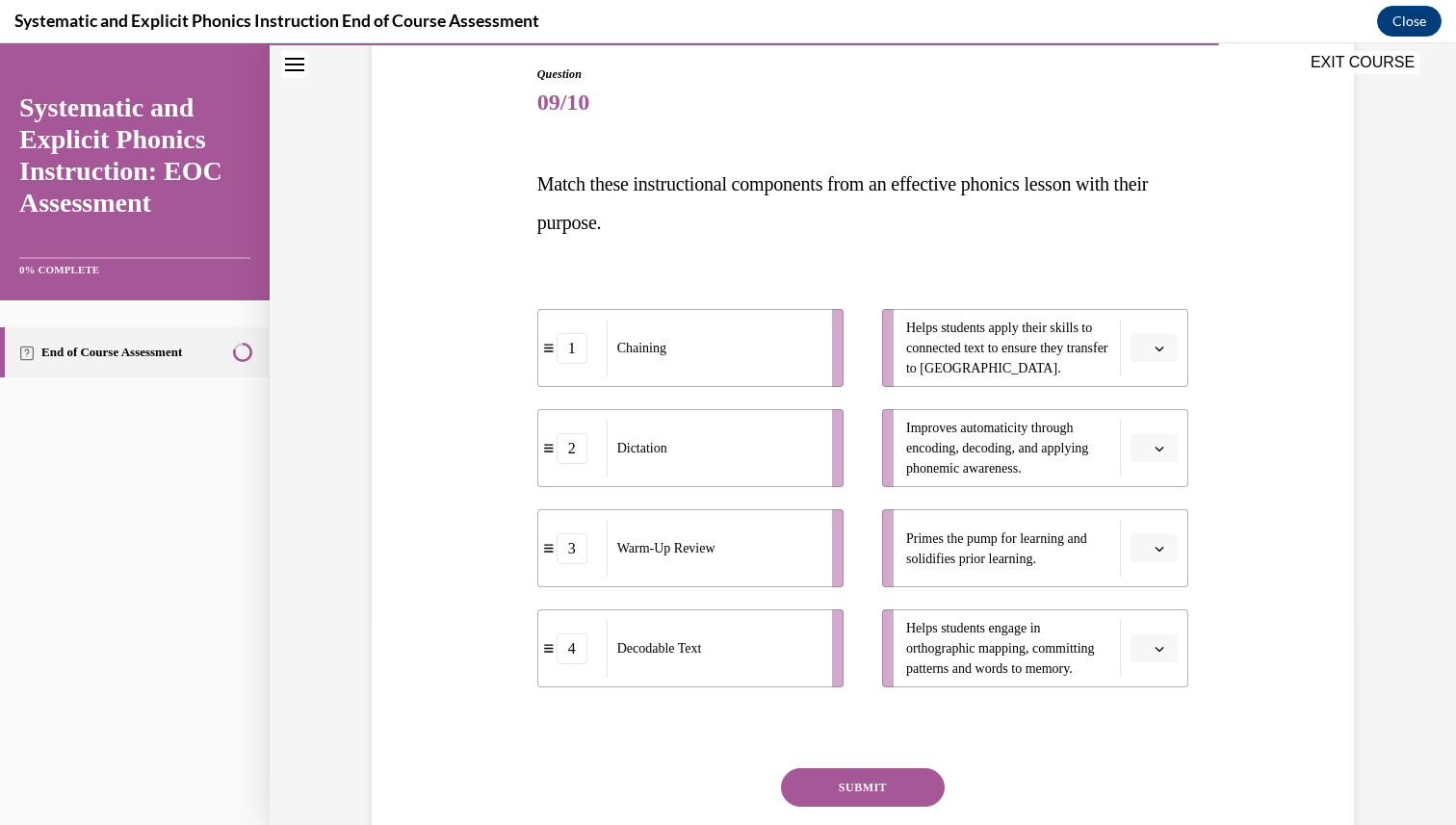
click at [1171, 347] on button "button" at bounding box center [1153, 348] width 47 height 29
click at [1143, 425] on span "1" at bounding box center [1146, 428] width 7 height 15
click at [1137, 453] on button "button" at bounding box center [1153, 448] width 47 height 29
click at [1147, 561] on span "2" at bounding box center [1146, 567] width 7 height 15
click at [1155, 552] on icon "button" at bounding box center [1160, 549] width 10 height 10
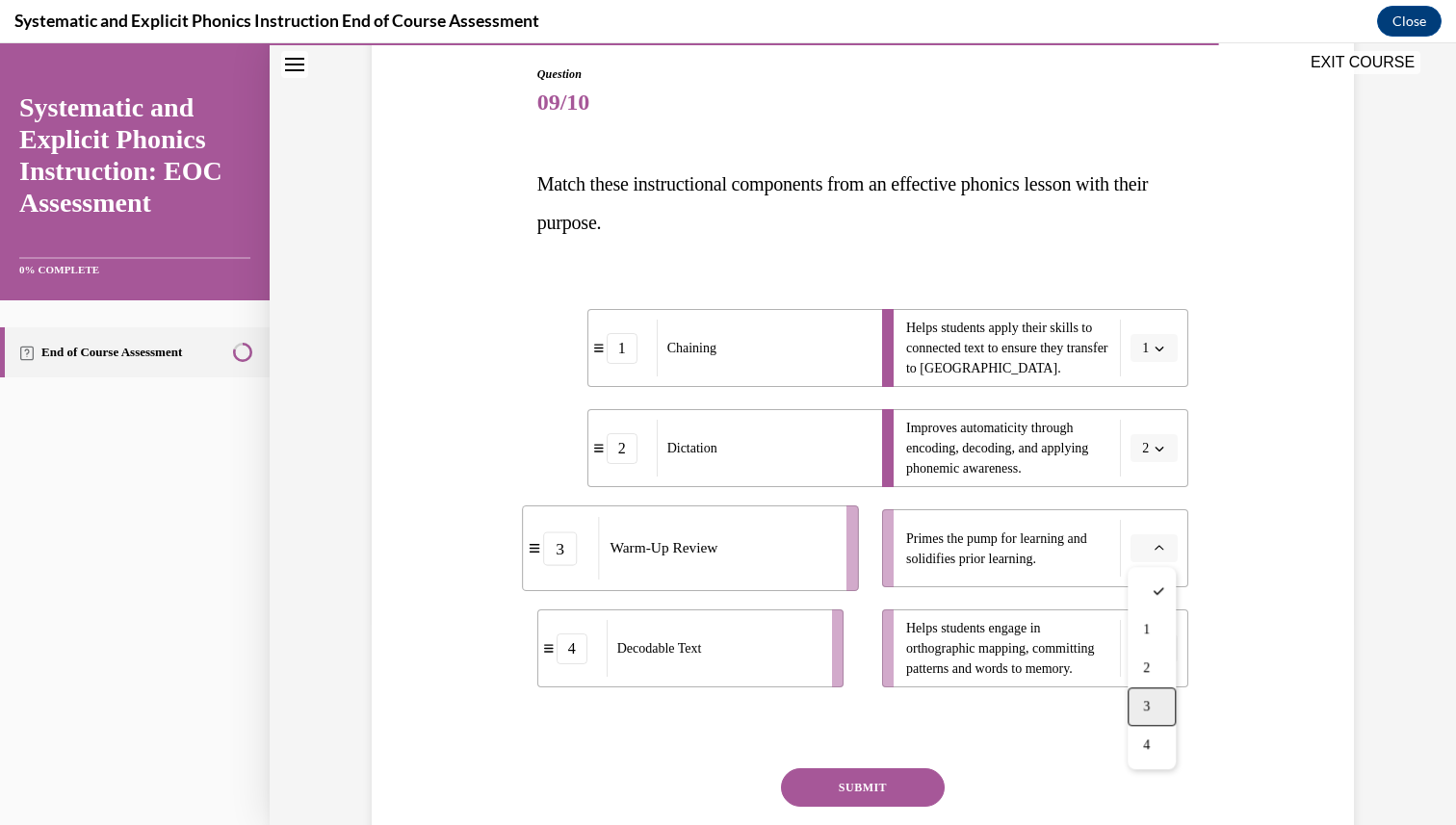
click at [1160, 698] on div "3" at bounding box center [1152, 706] width 48 height 39
click at [1157, 644] on icon "button" at bounding box center [1160, 649] width 10 height 10
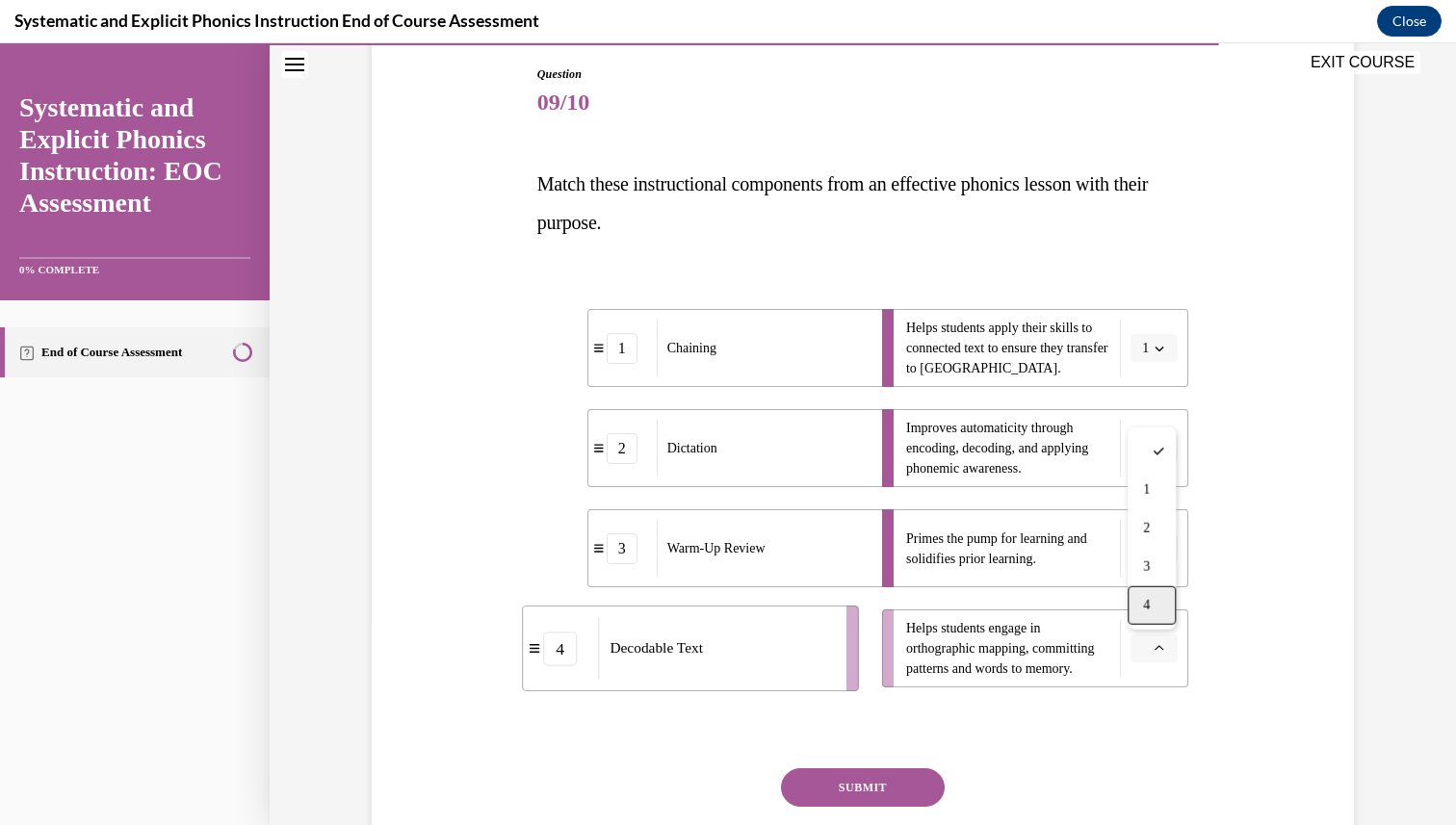
click at [1149, 604] on span "4" at bounding box center [1146, 604] width 7 height 15
click at [856, 792] on button "SUBMIT" at bounding box center [862, 786] width 164 height 39
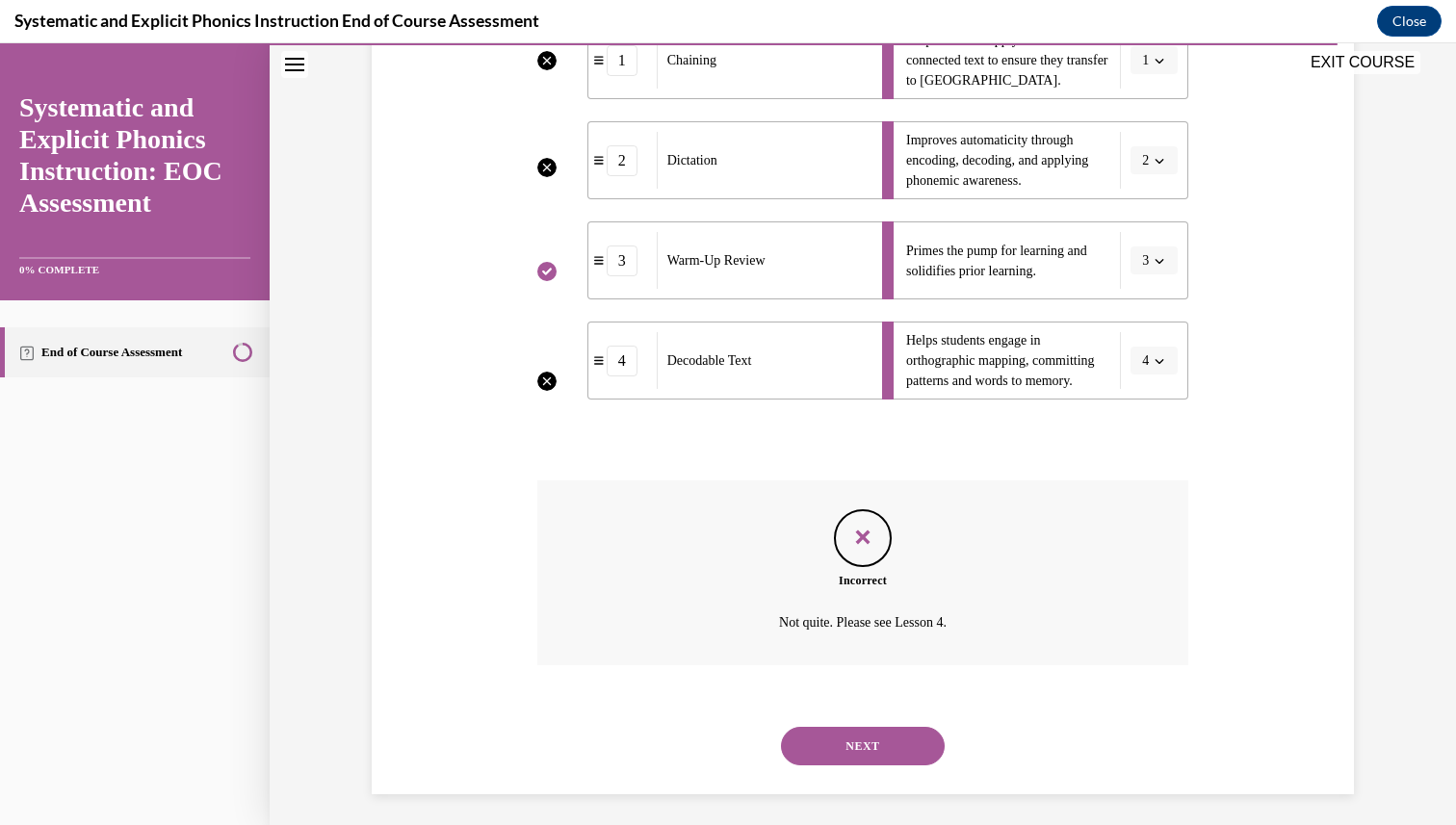
scroll to position [497, 0]
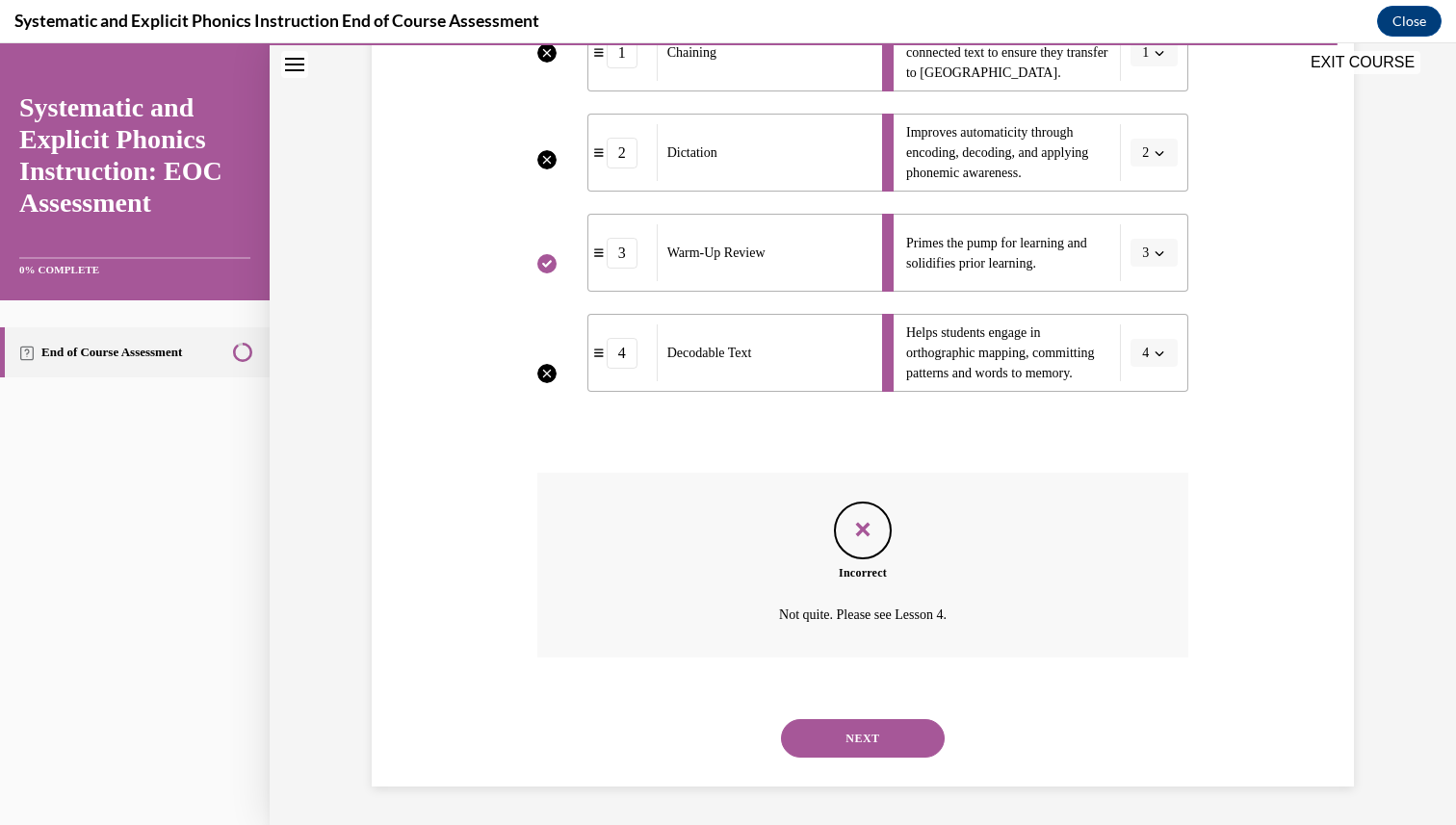
click at [866, 734] on button "NEXT" at bounding box center [862, 738] width 164 height 39
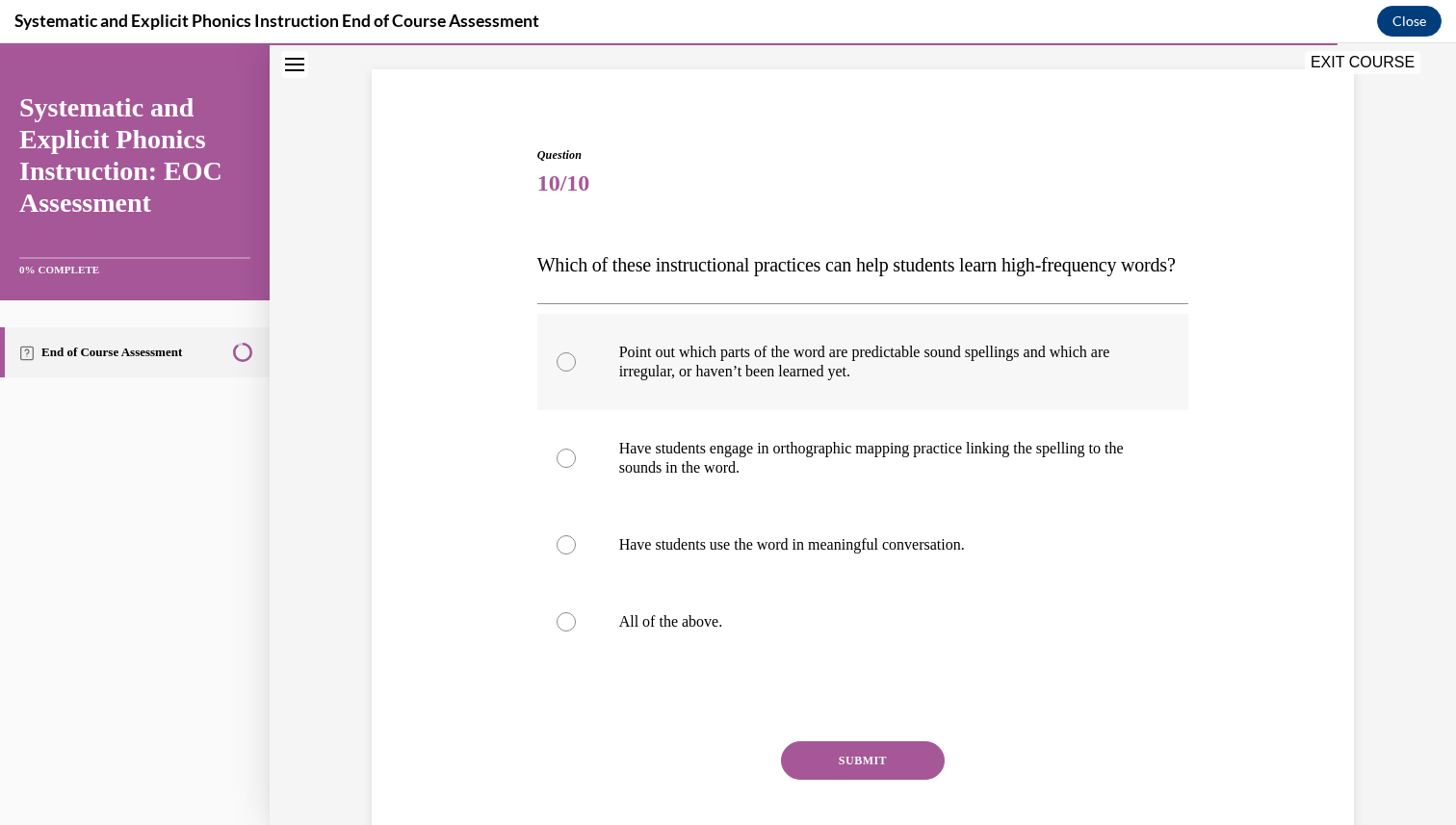
scroll to position [134, 0]
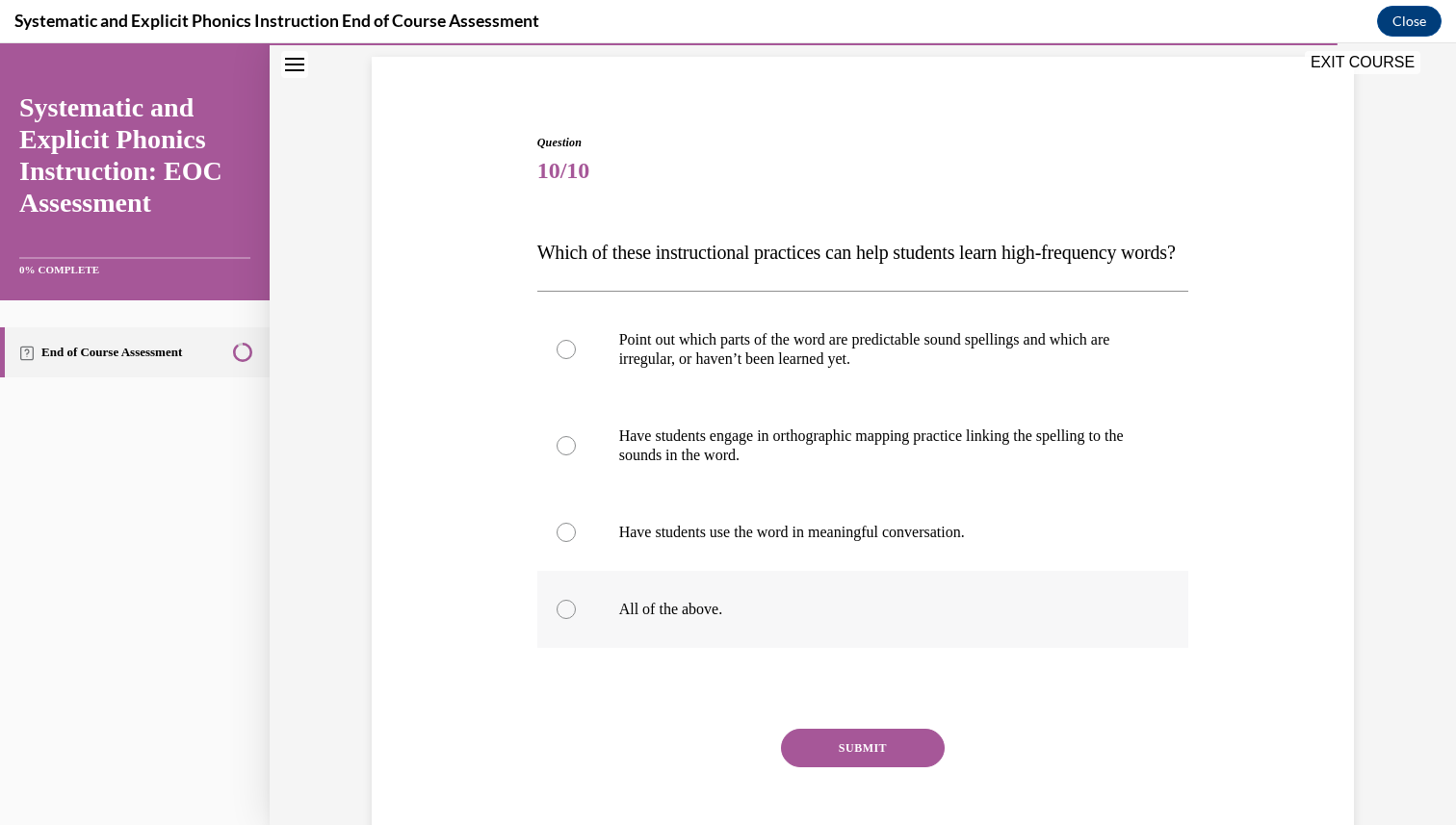
click at [708, 647] on div at bounding box center [862, 608] width 651 height 77
click at [872, 767] on button "SUBMIT" at bounding box center [862, 747] width 164 height 39
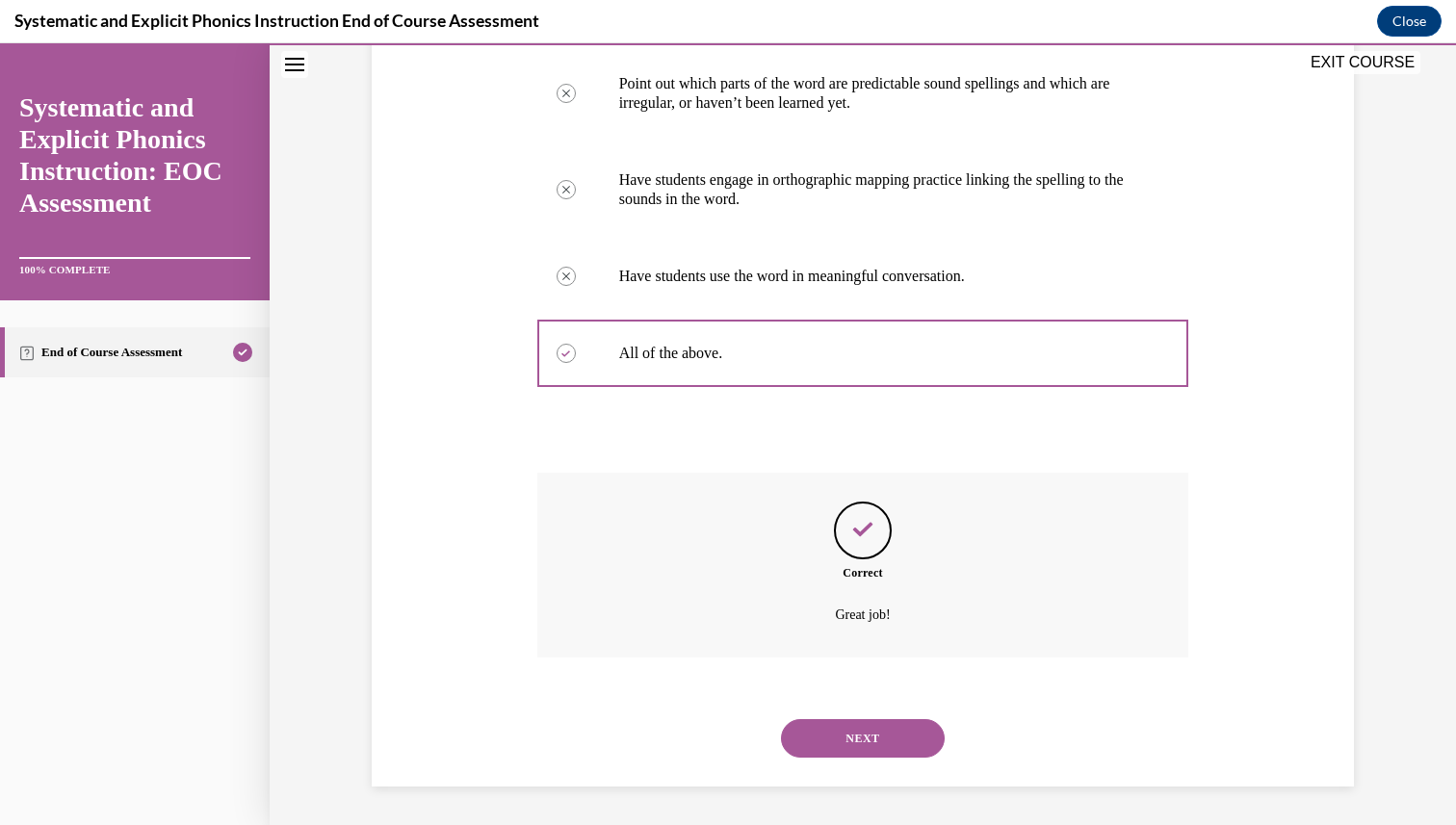
scroll to position [428, 0]
click at [848, 744] on button "NEXT" at bounding box center [862, 738] width 164 height 39
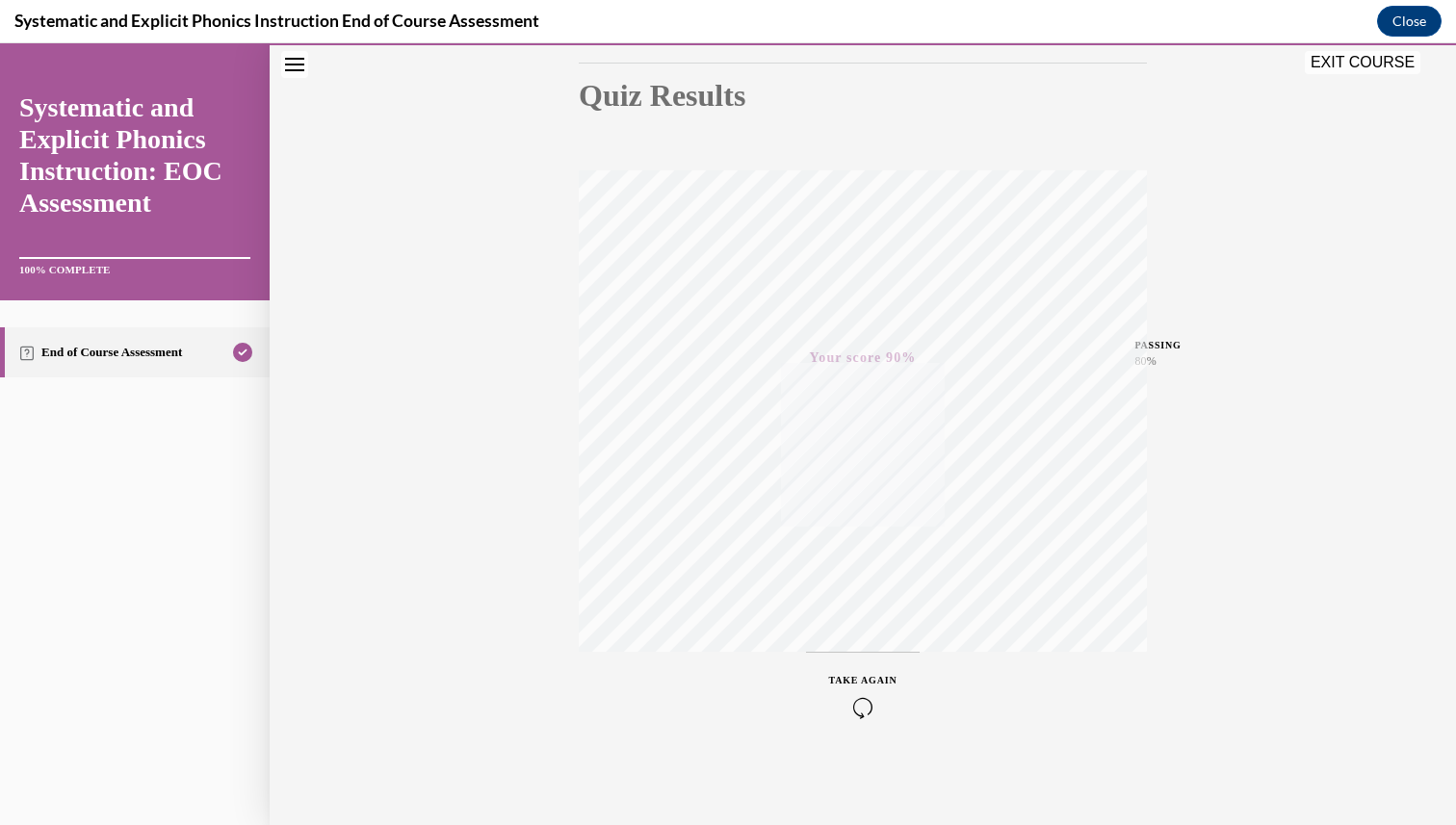
click at [1376, 73] on button "EXIT COURSE" at bounding box center [1363, 62] width 115 height 23
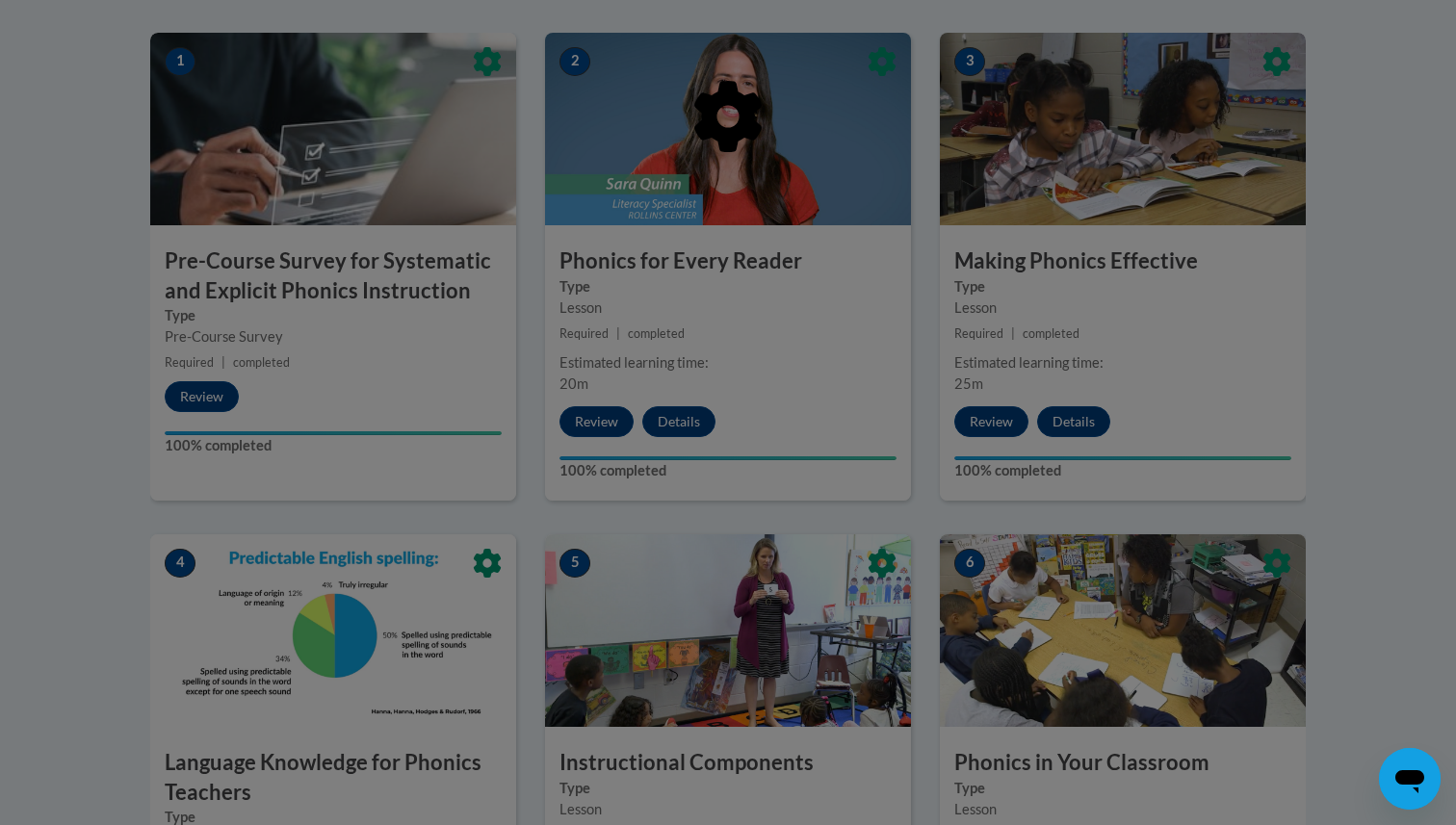
scroll to position [0, 0]
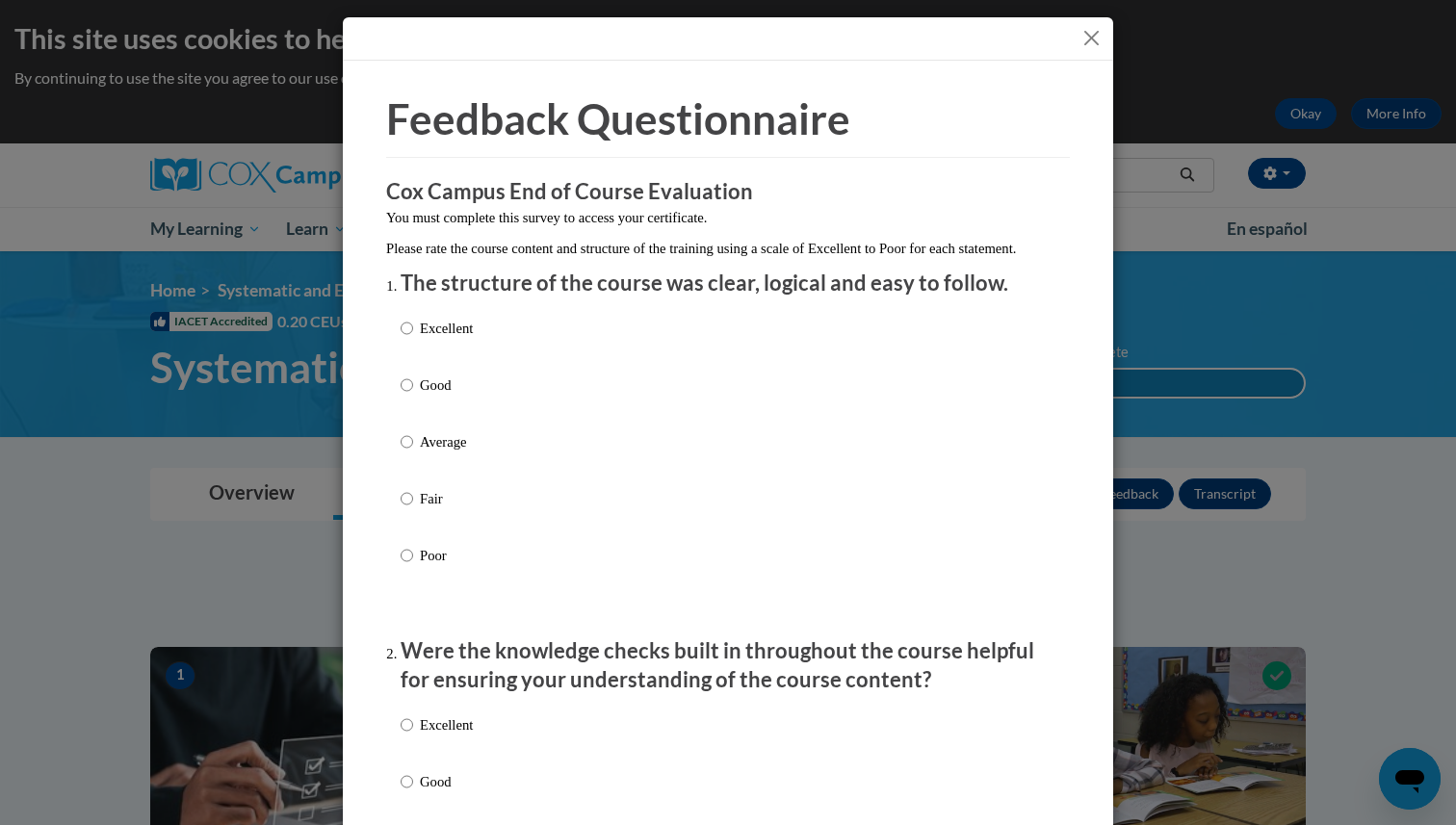
click at [549, 343] on div "Excellent Good Average Fair Poor" at bounding box center [728, 465] width 654 height 314
click at [422, 339] on p "Excellent" at bounding box center [446, 327] width 53 height 21
click at [413, 339] on input "Excellent" at bounding box center [407, 327] width 13 height 21
radio input "true"
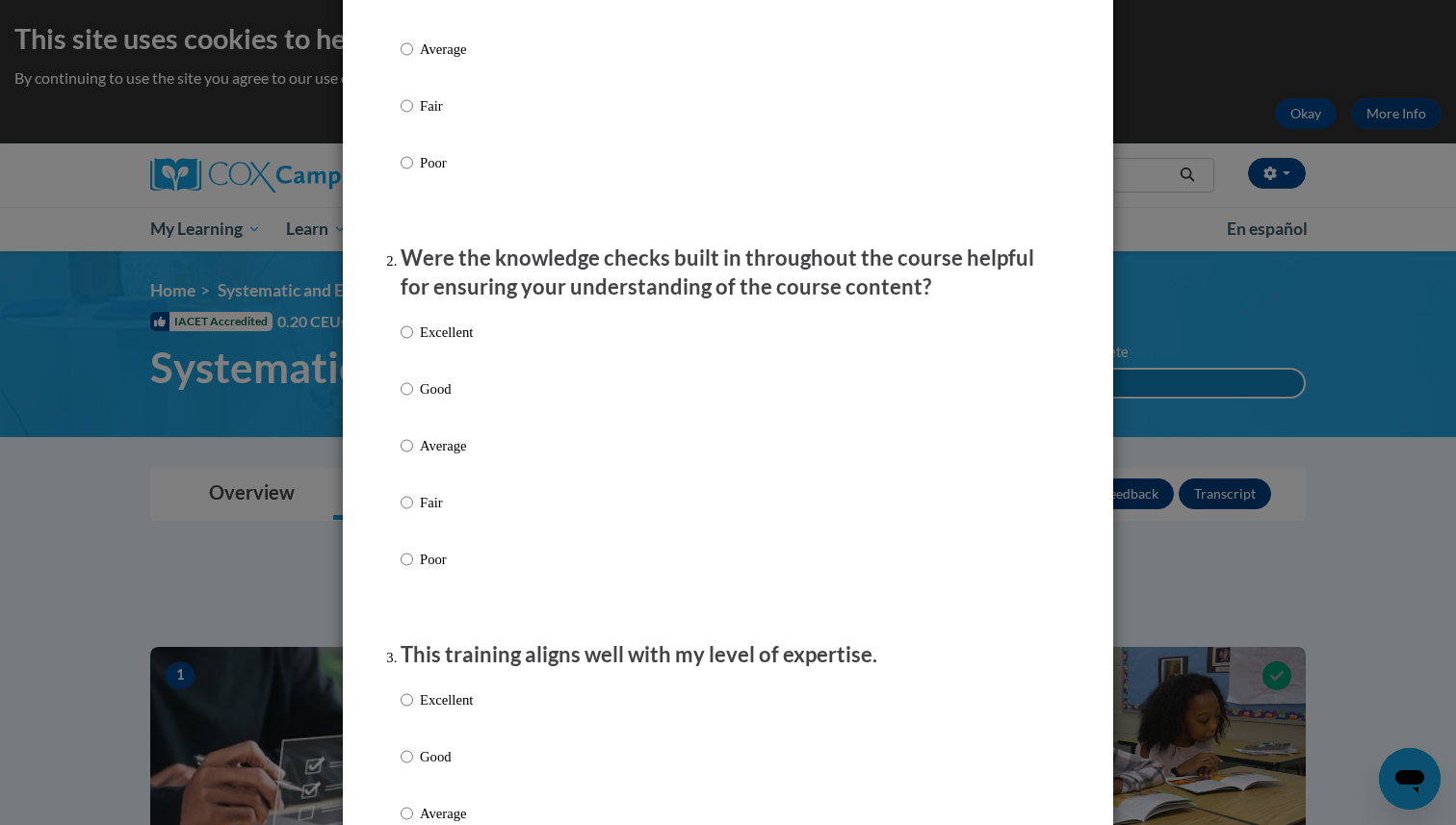
click at [468, 343] on p "Excellent" at bounding box center [446, 331] width 53 height 21
click at [413, 343] on input "Excellent" at bounding box center [407, 331] width 13 height 21
radio input "true"
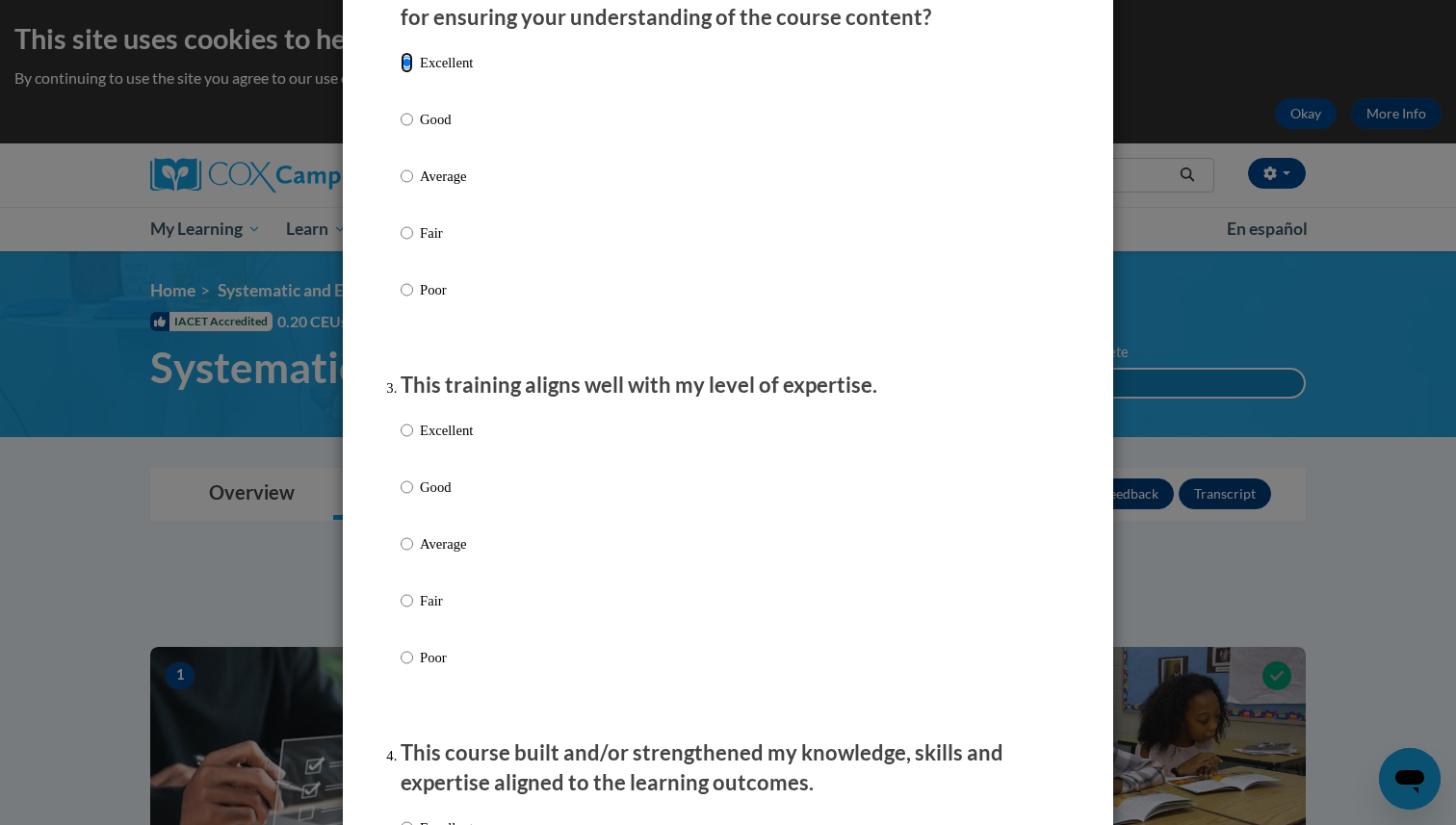
scroll to position [681, 0]
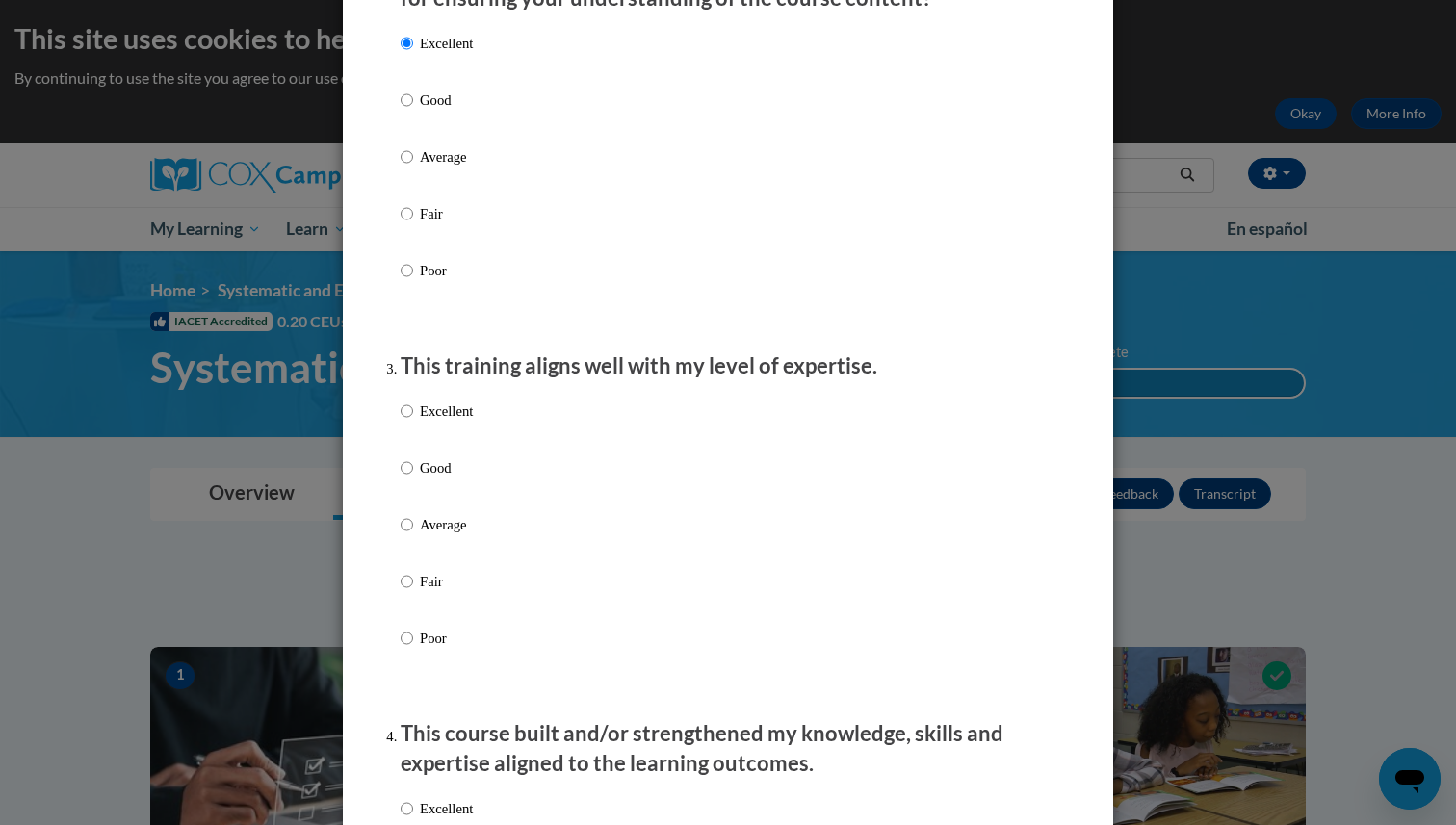
click at [451, 417] on div "Excellent Good Average Fair Poor" at bounding box center [437, 540] width 73 height 298
click at [442, 421] on p "Excellent" at bounding box center [446, 411] width 53 height 21
click at [413, 421] on input "Excellent" at bounding box center [407, 411] width 13 height 21
radio input "true"
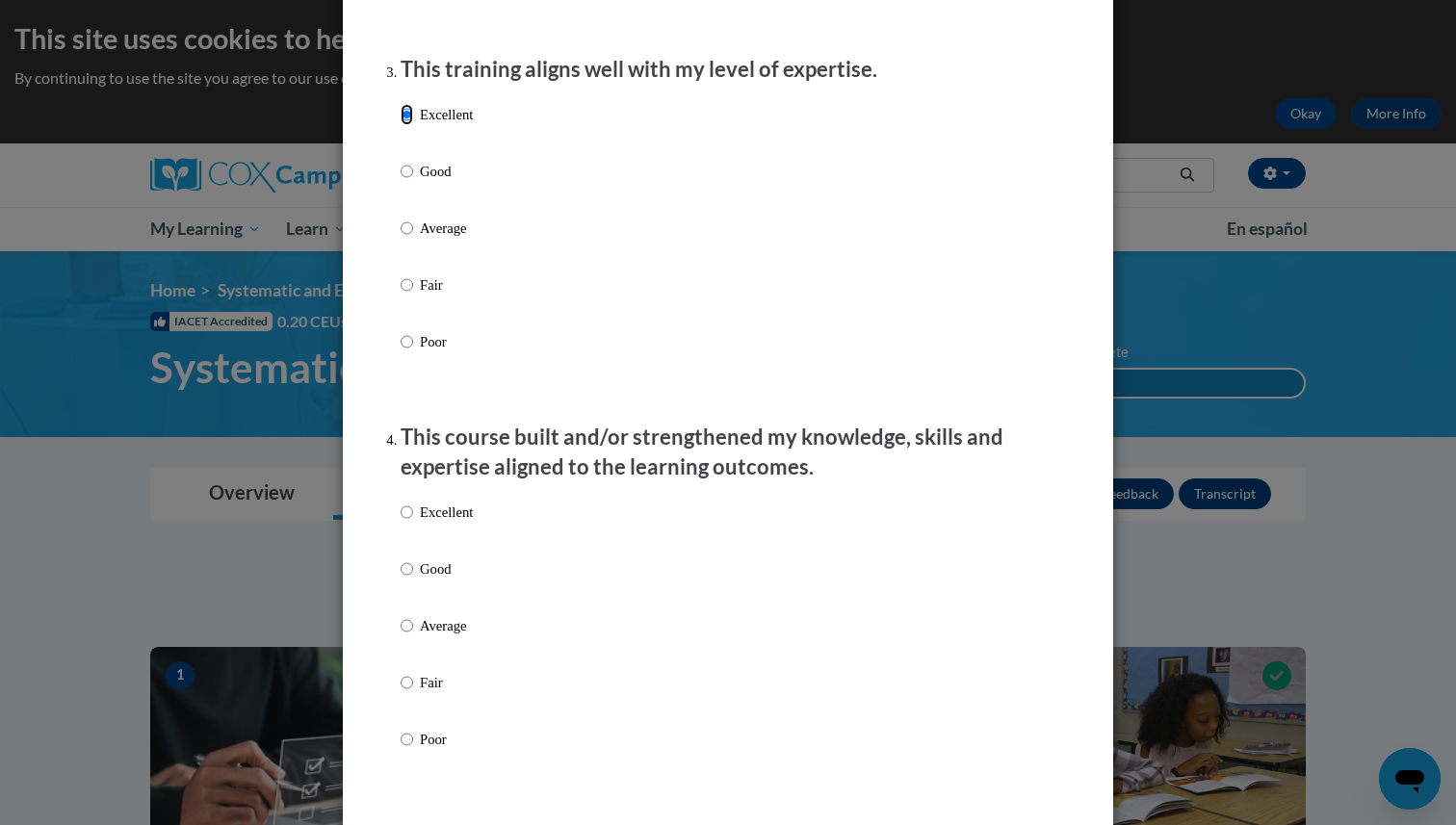
scroll to position [1023, 0]
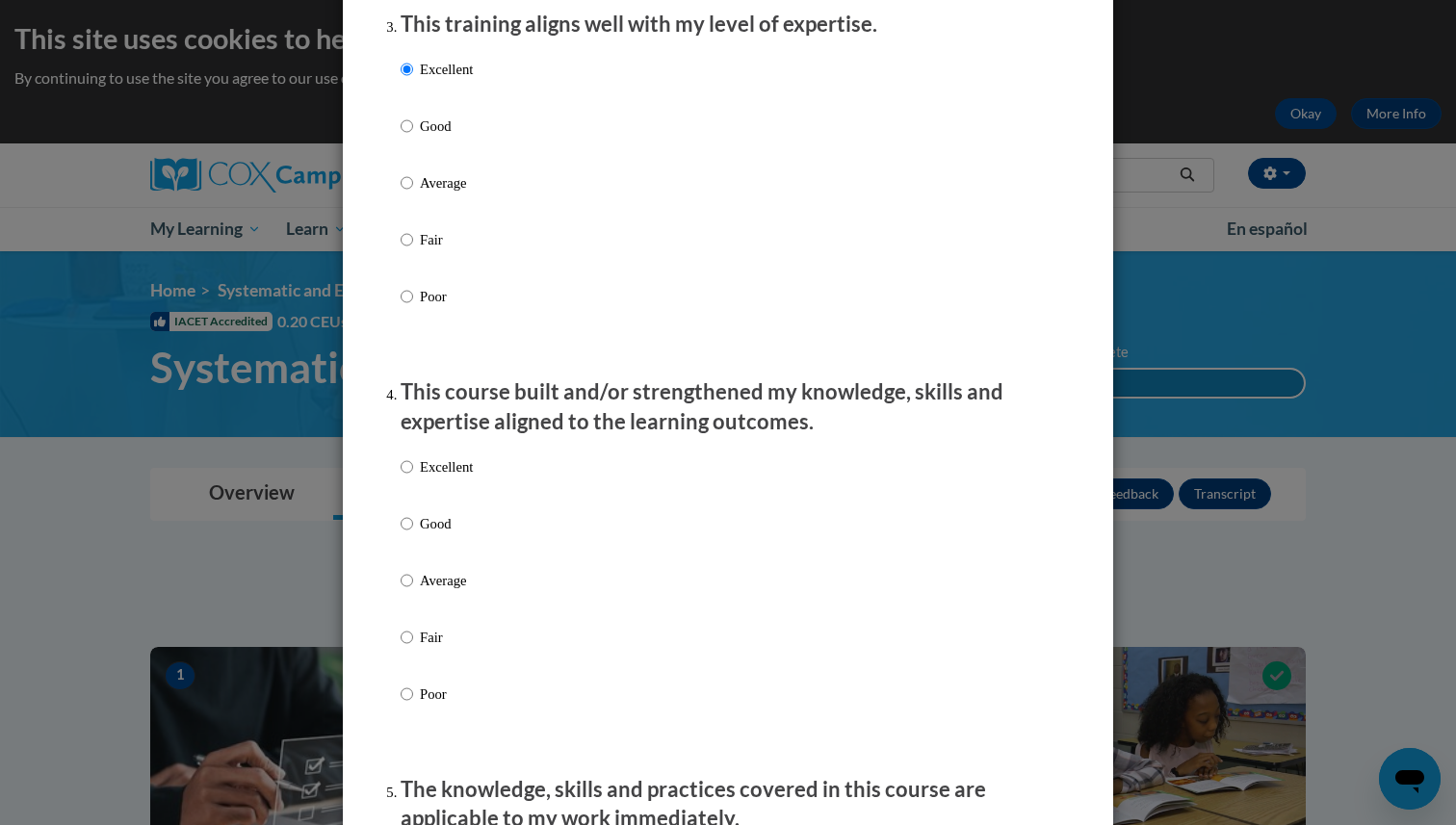
click at [424, 477] on p "Excellent" at bounding box center [446, 466] width 53 height 21
click at [413, 477] on input "Excellent" at bounding box center [407, 466] width 13 height 21
radio input "true"
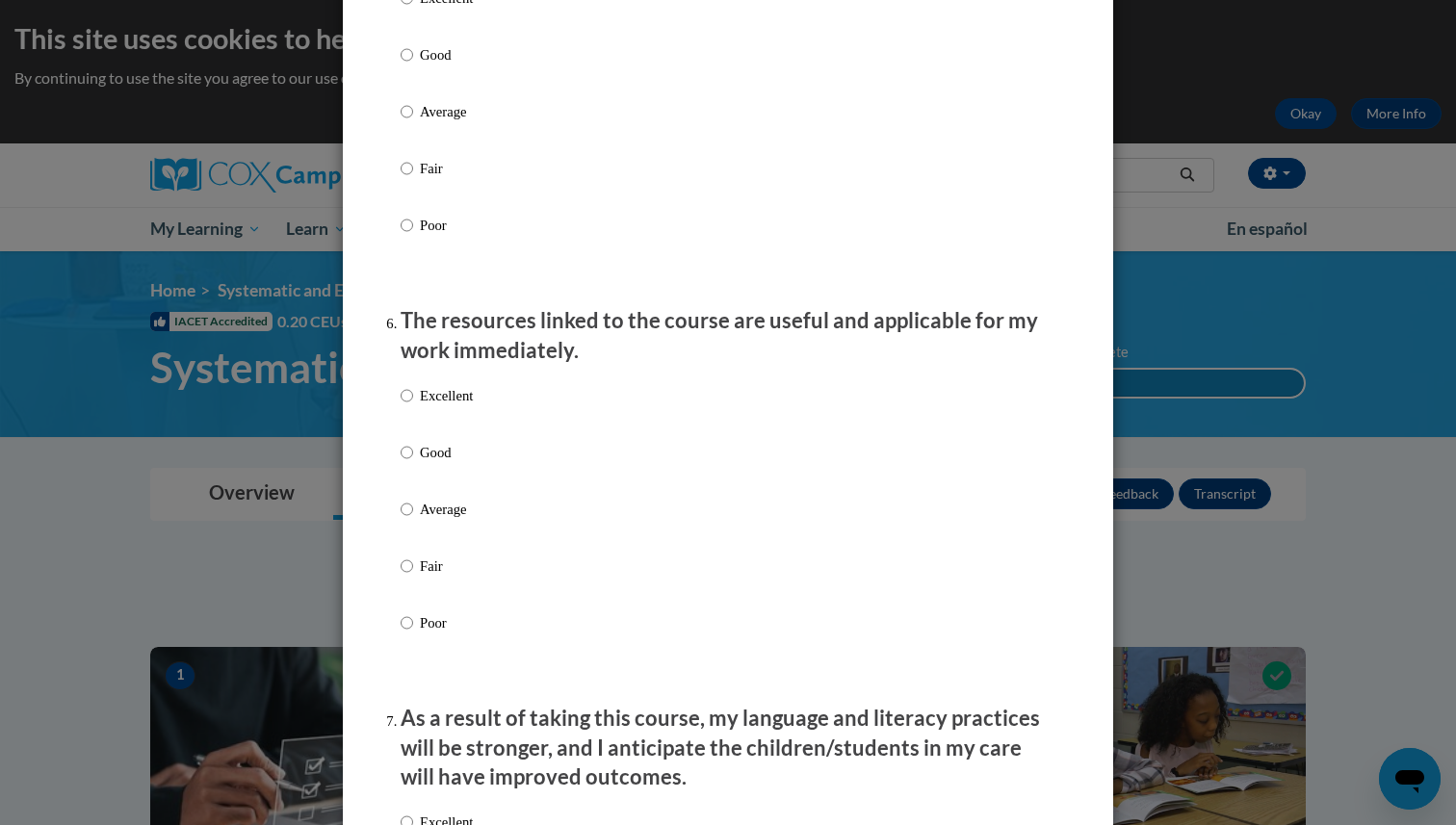
scroll to position [1872, 0]
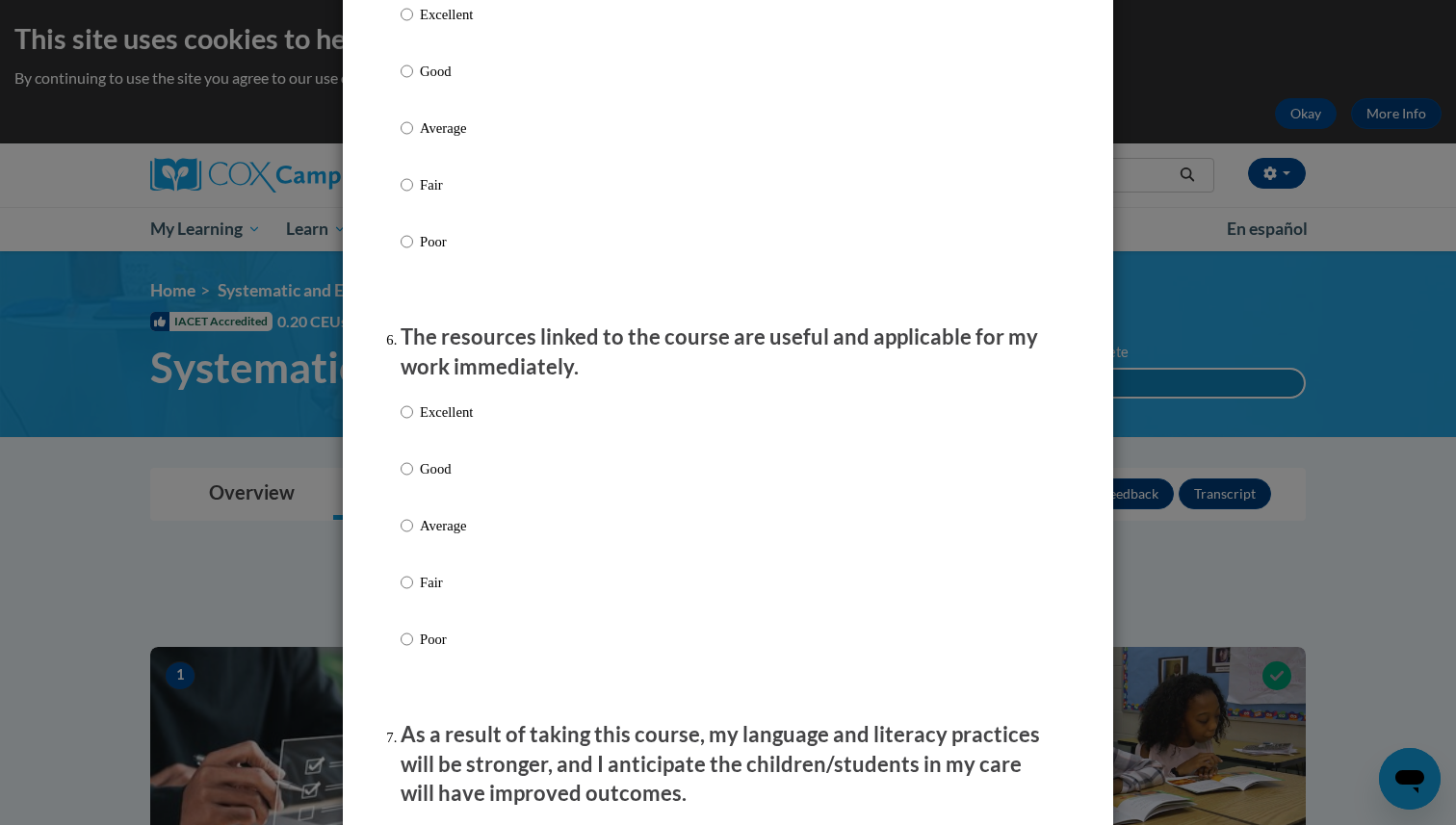
click at [452, 25] on p "Excellent" at bounding box center [446, 14] width 53 height 21
click at [413, 25] on input "Excellent" at bounding box center [407, 14] width 13 height 21
radio input "true"
click at [436, 444] on label "Excellent" at bounding box center [437, 427] width 73 height 52
click at [413, 422] on input "Excellent" at bounding box center [407, 412] width 13 height 21
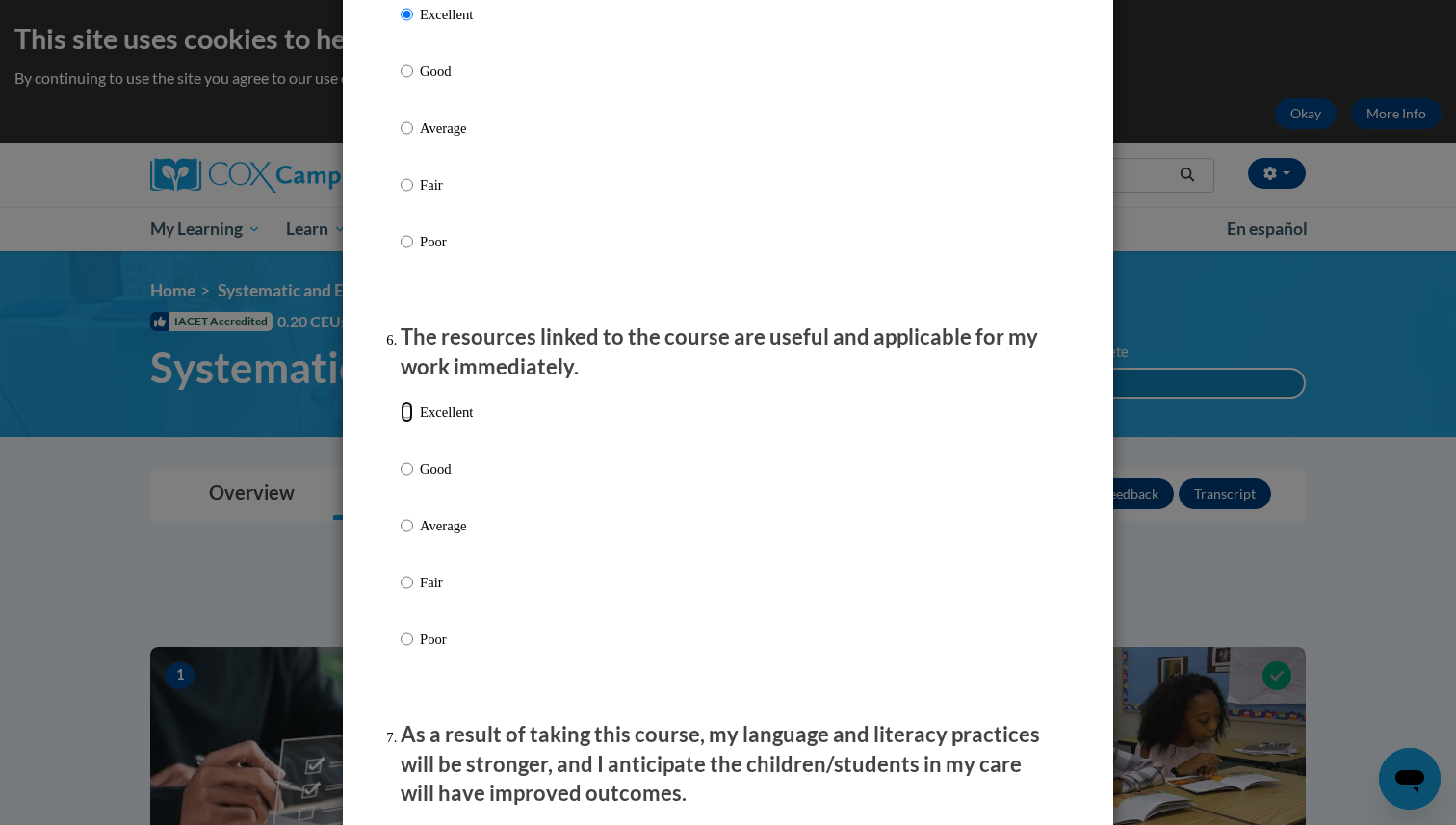
radio input "true"
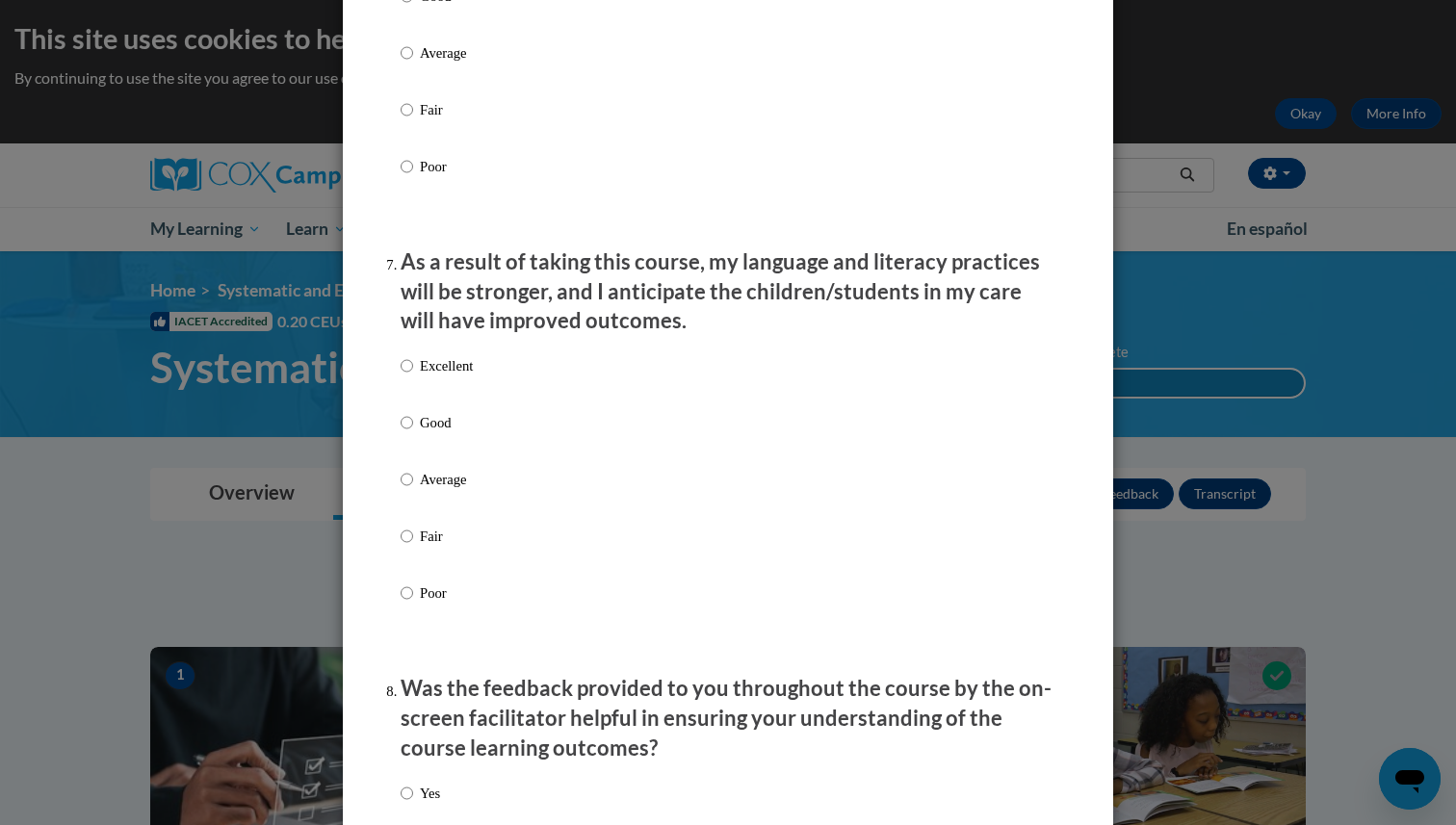
scroll to position [2358, 0]
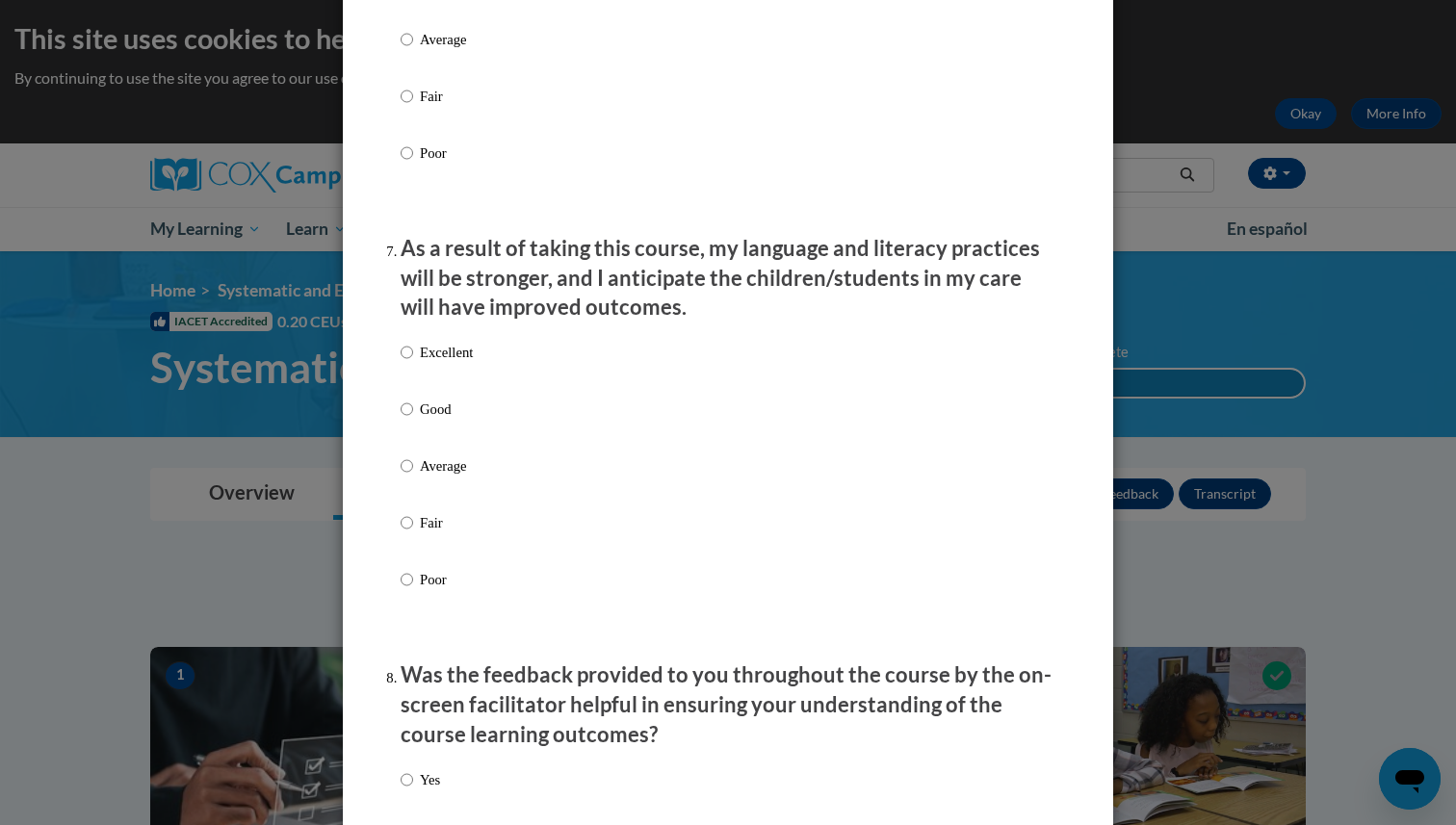
click at [524, 360] on div "Excellent Good Average Fair Poor" at bounding box center [728, 489] width 654 height 314
click at [511, 380] on div "Excellent Good Average Fair Poor" at bounding box center [728, 489] width 654 height 314
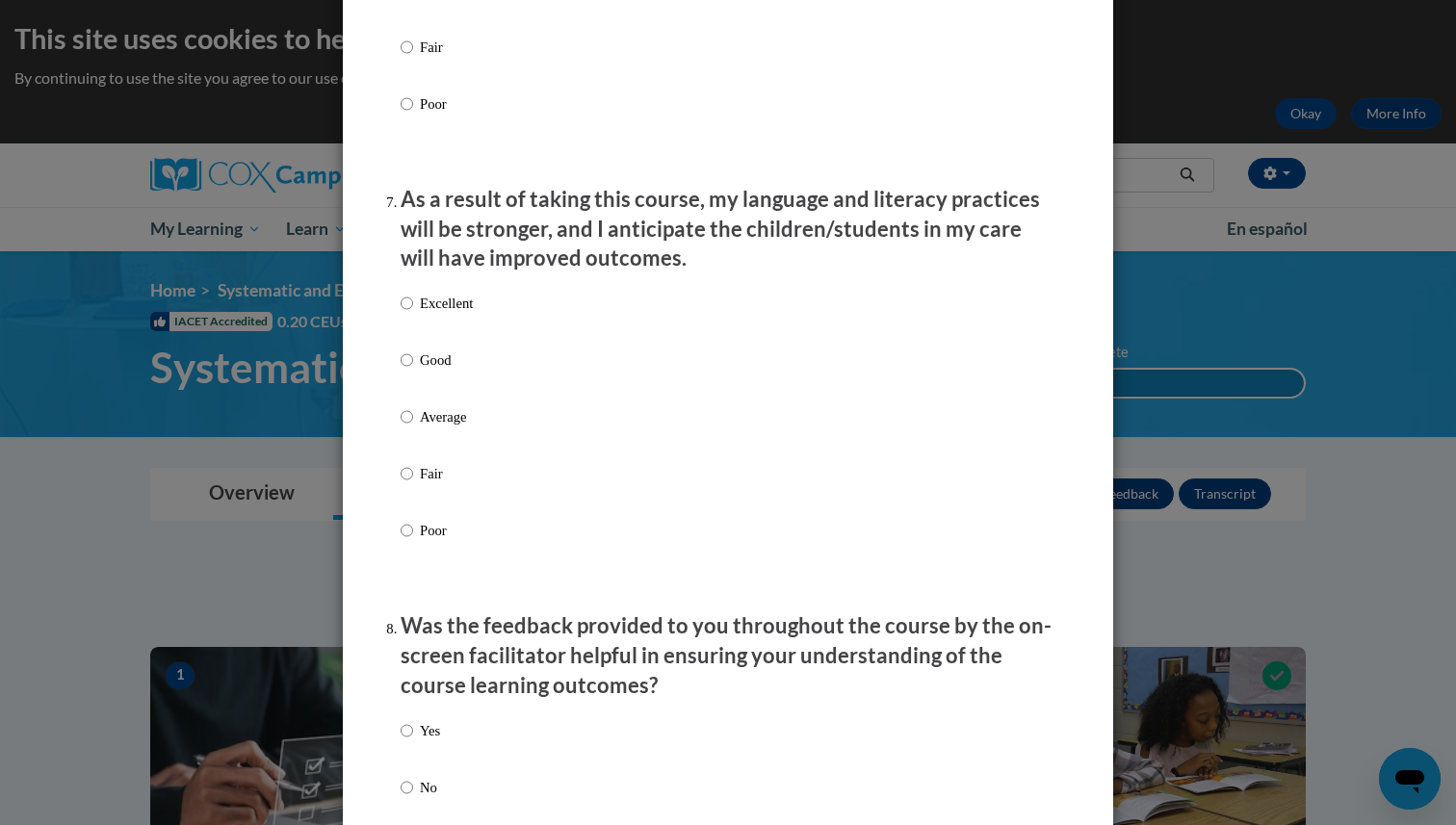
scroll to position [2409, 0]
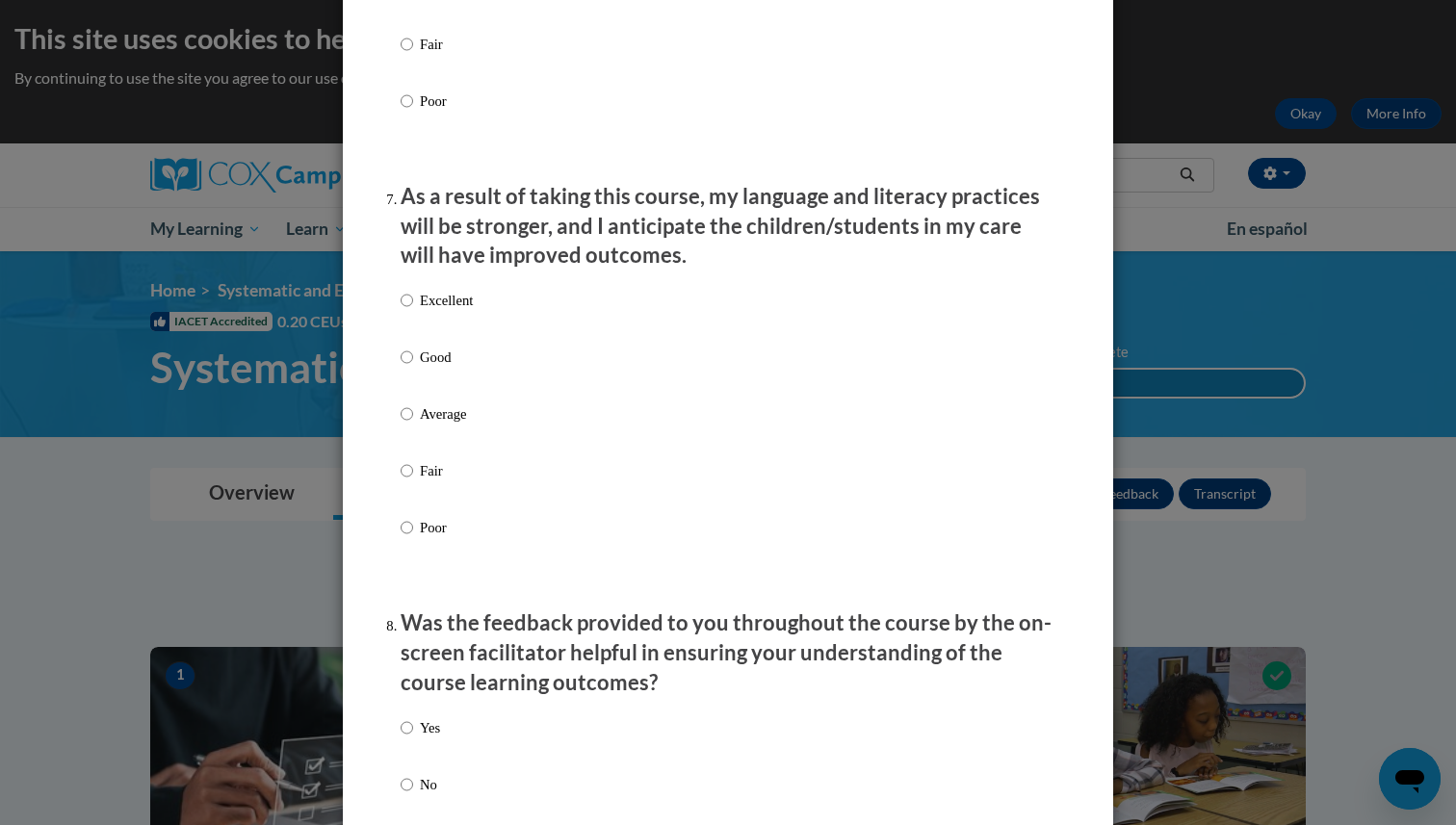
click at [431, 311] on p "Excellent" at bounding box center [446, 299] width 53 height 21
click at [413, 311] on input "Excellent" at bounding box center [407, 299] width 13 height 21
radio input "true"
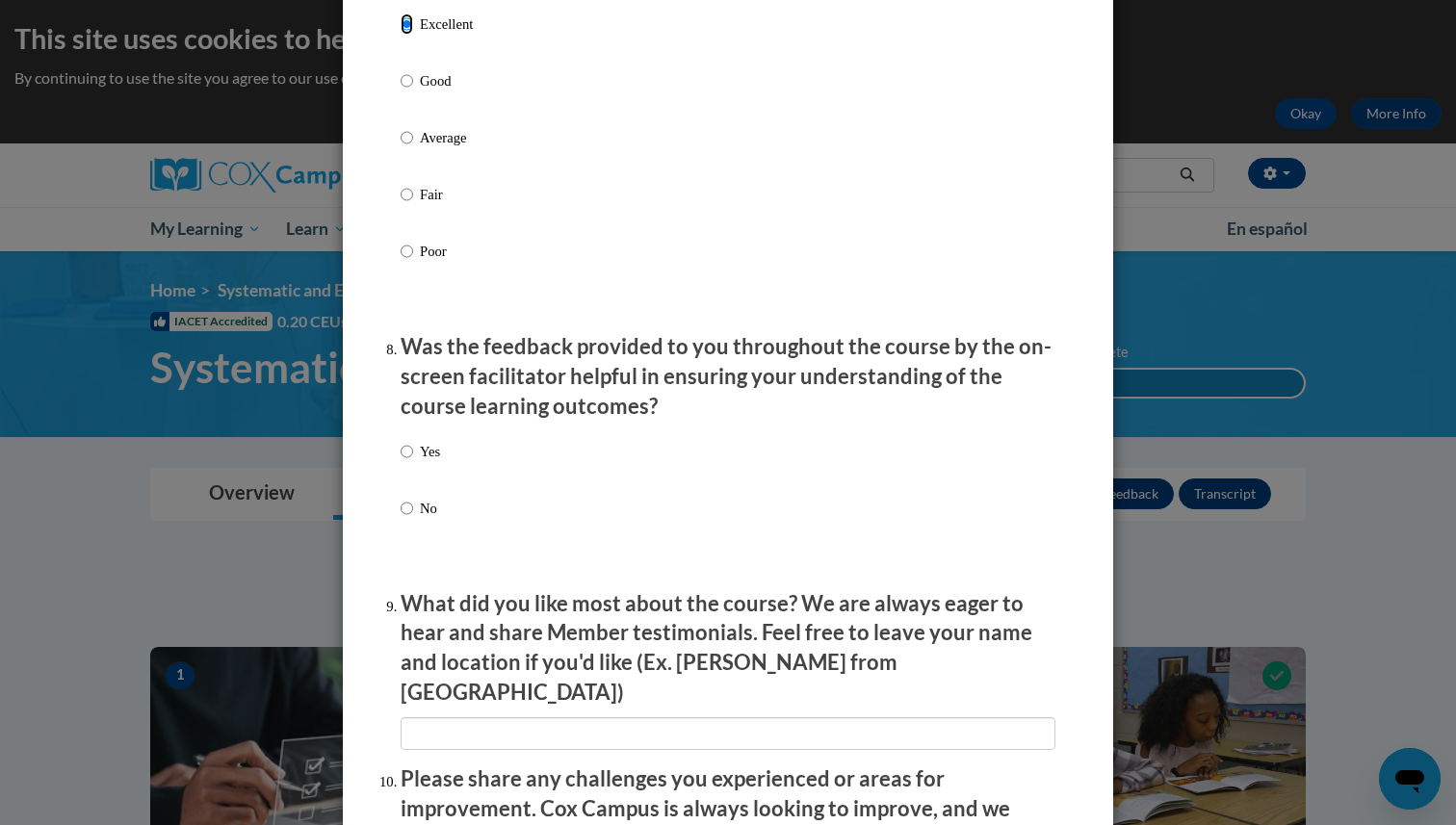
scroll to position [2732, 0]
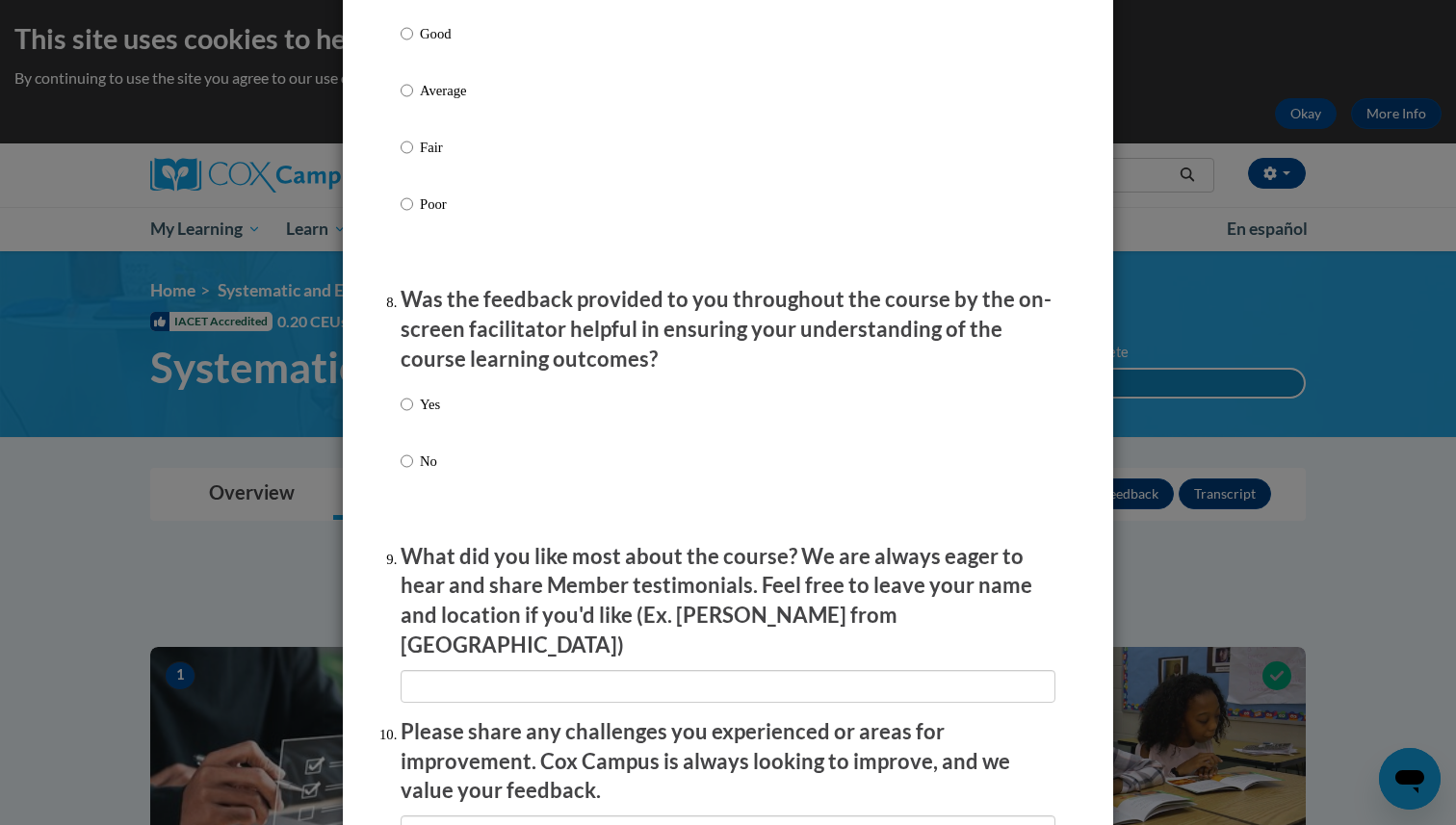
click at [417, 435] on label "Yes" at bounding box center [421, 419] width 40 height 52
click at [413, 414] on input "Yes" at bounding box center [407, 404] width 13 height 21
radio input "true"
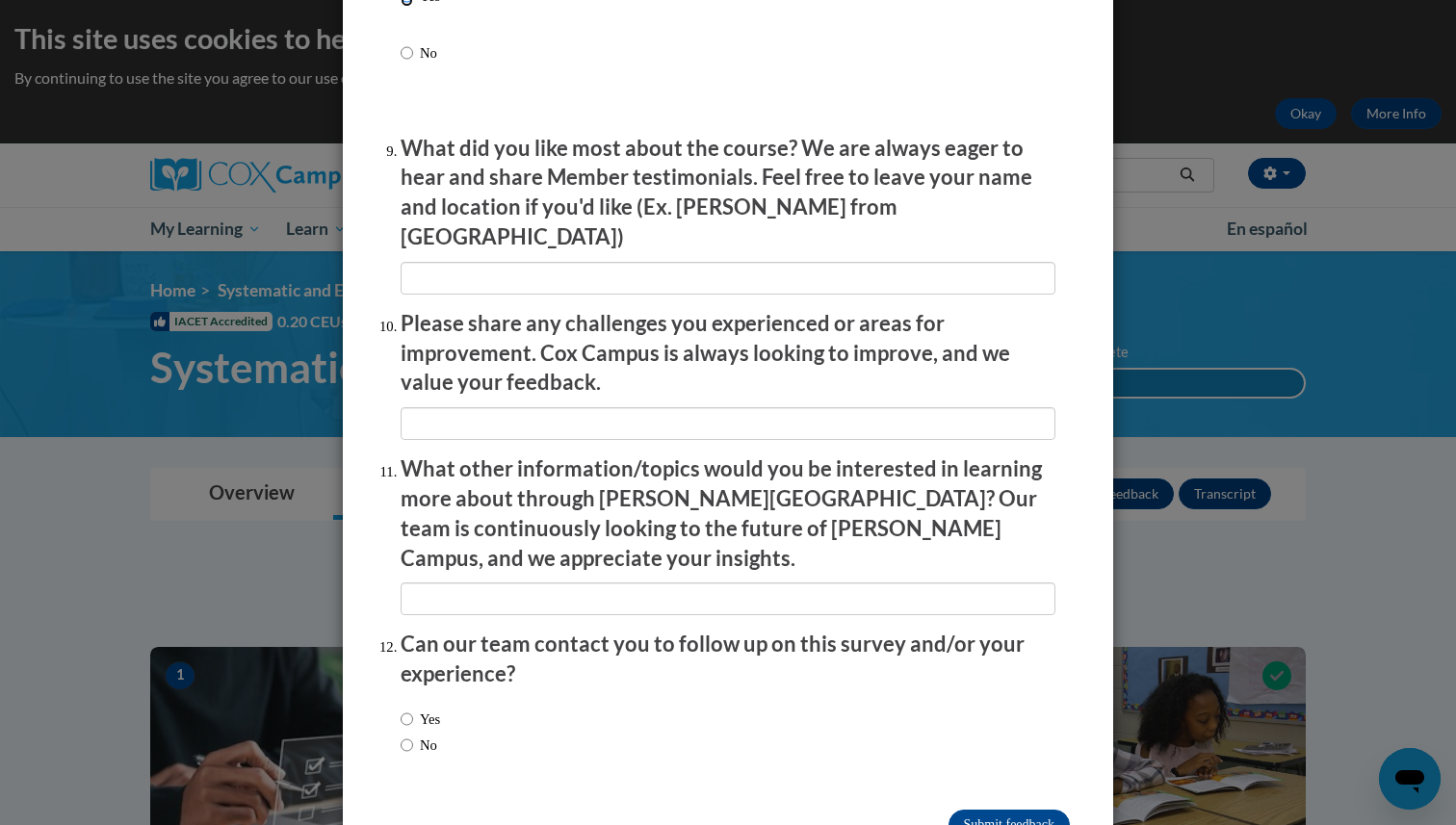
scroll to position [3178, 0]
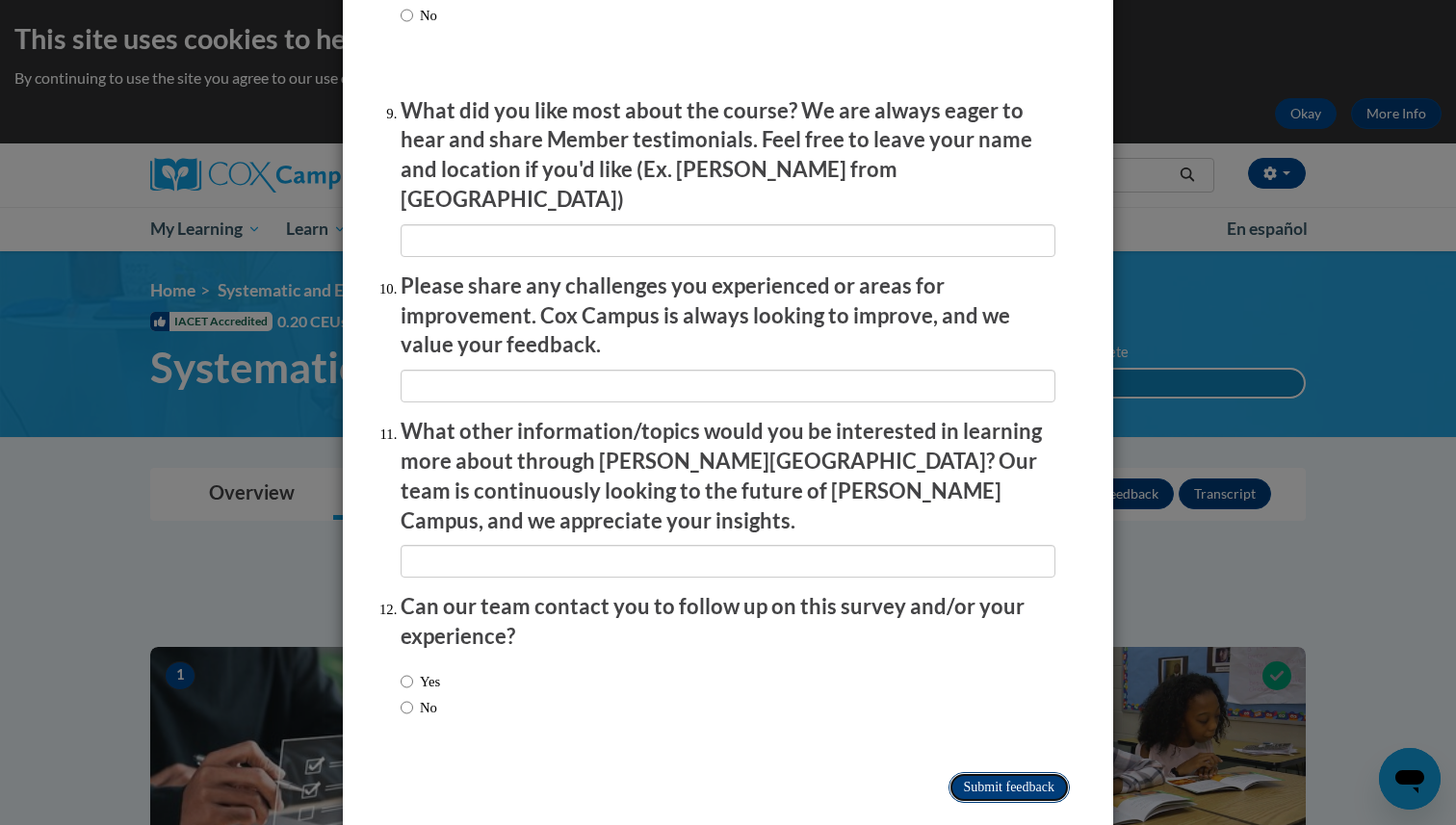
click at [1033, 771] on input "Submit feedback" at bounding box center [1009, 786] width 121 height 31
click at [1001, 771] on input "Submitting" at bounding box center [1009, 786] width 121 height 31
